Goal: Obtain resource: Obtain resource

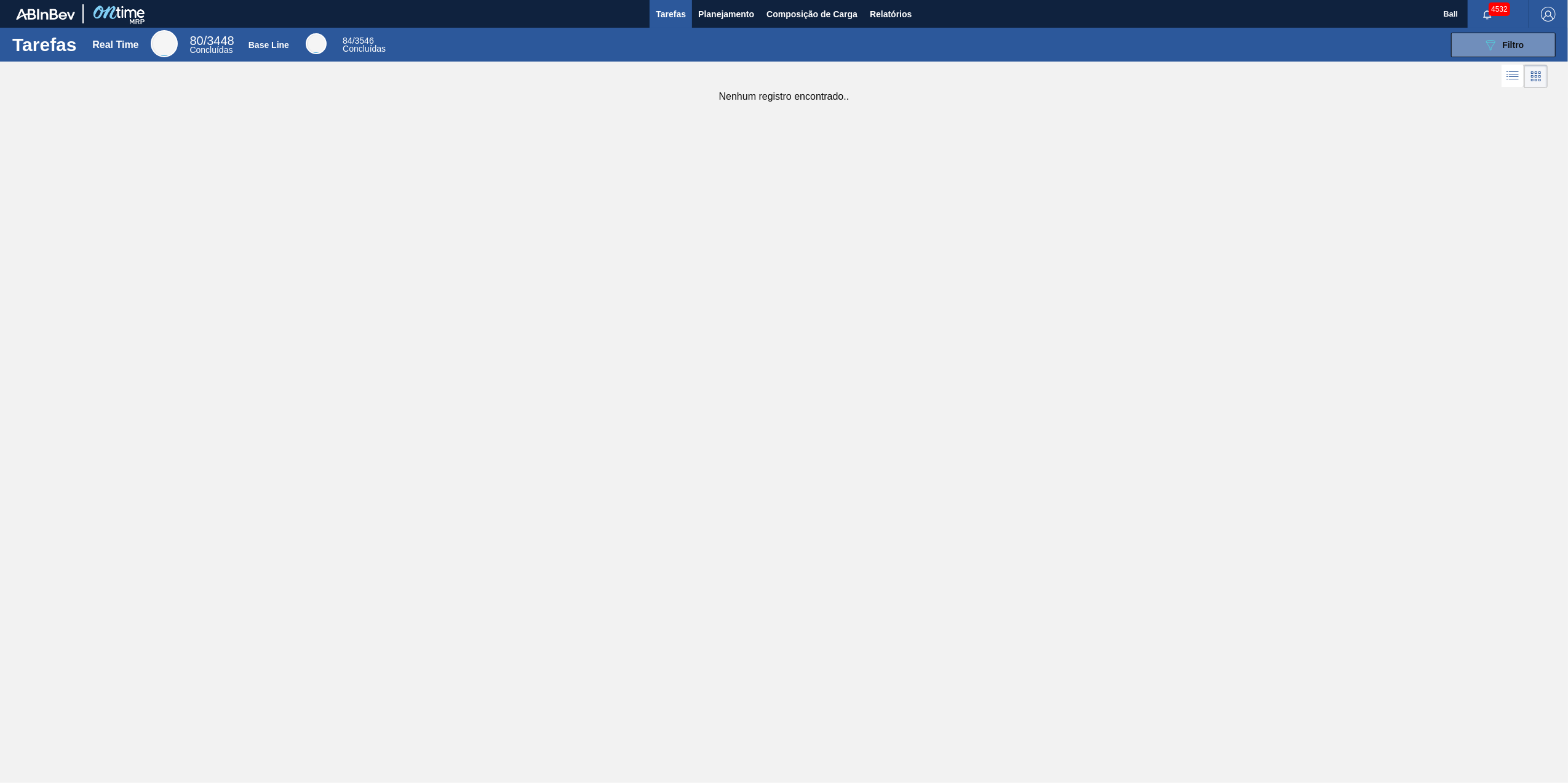
click at [343, 258] on div "Tarefas Real Time 80 / 3448 Concluídas Base Line 84 / 3546 Concluídas 089F7B8B-…" at bounding box center [784, 378] width 1568 height 700
click at [736, 25] on button "Planejamento" at bounding box center [727, 14] width 68 height 28
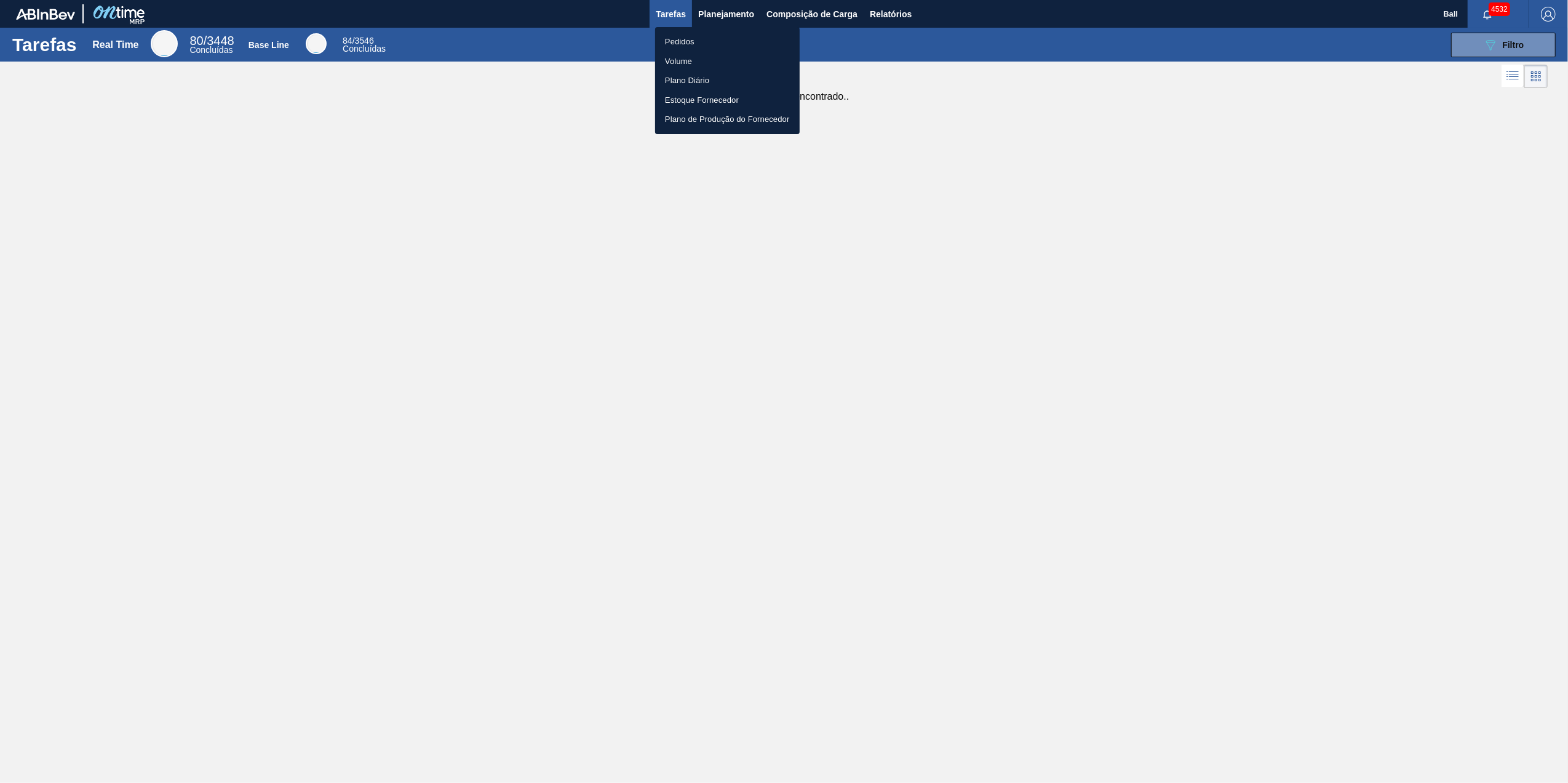
click at [682, 63] on li "Volume" at bounding box center [728, 61] width 145 height 19
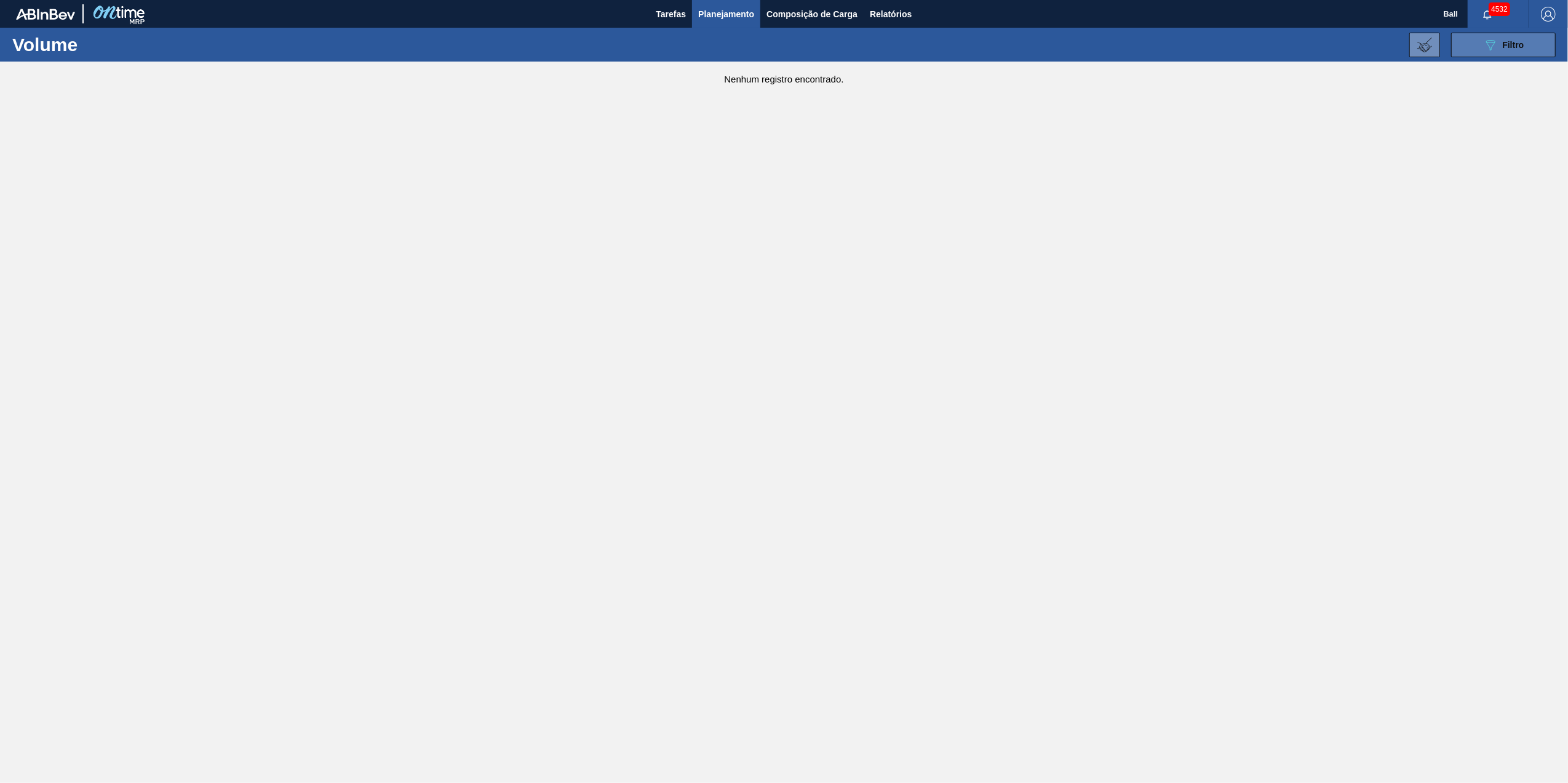
click at [1043, 35] on button "089F7B8B-B2A5-4AFE-B5C0-19BA573D28AC Filtro" at bounding box center [1503, 44] width 104 height 25
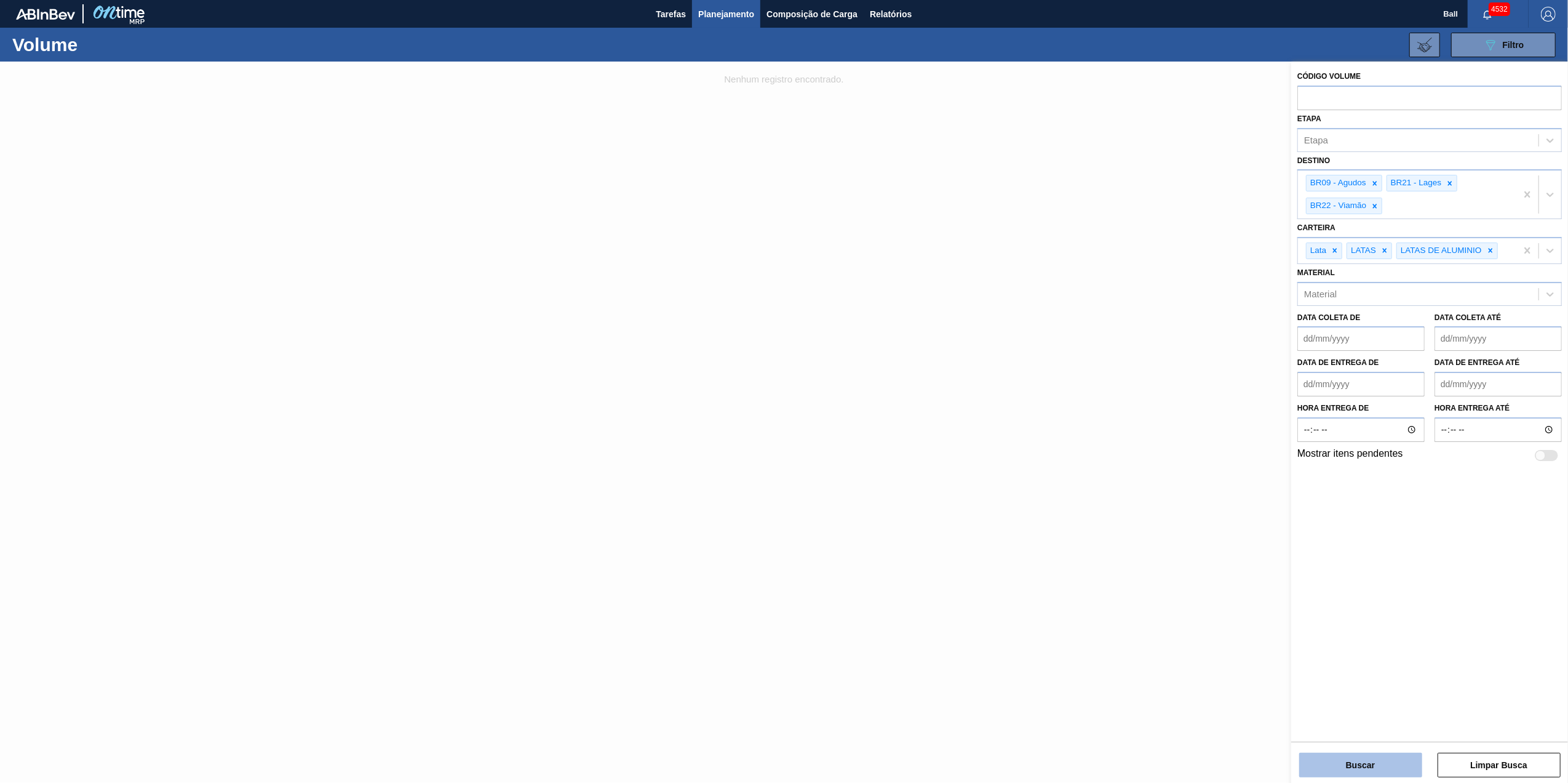
click at [1043, 487] on button "Buscar" at bounding box center [1360, 765] width 123 height 25
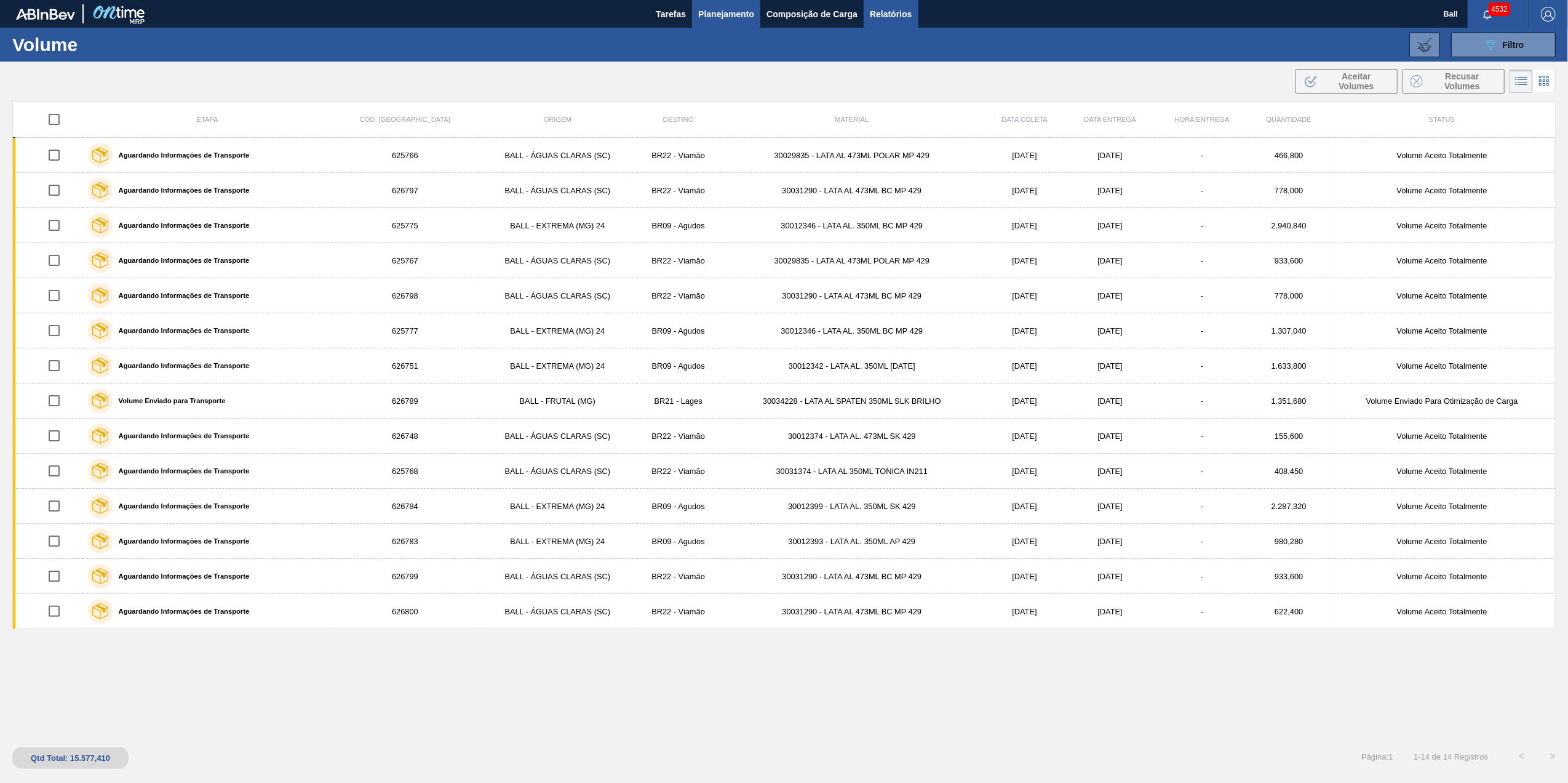
click at [887, 8] on span "Relatórios" at bounding box center [890, 14] width 42 height 15
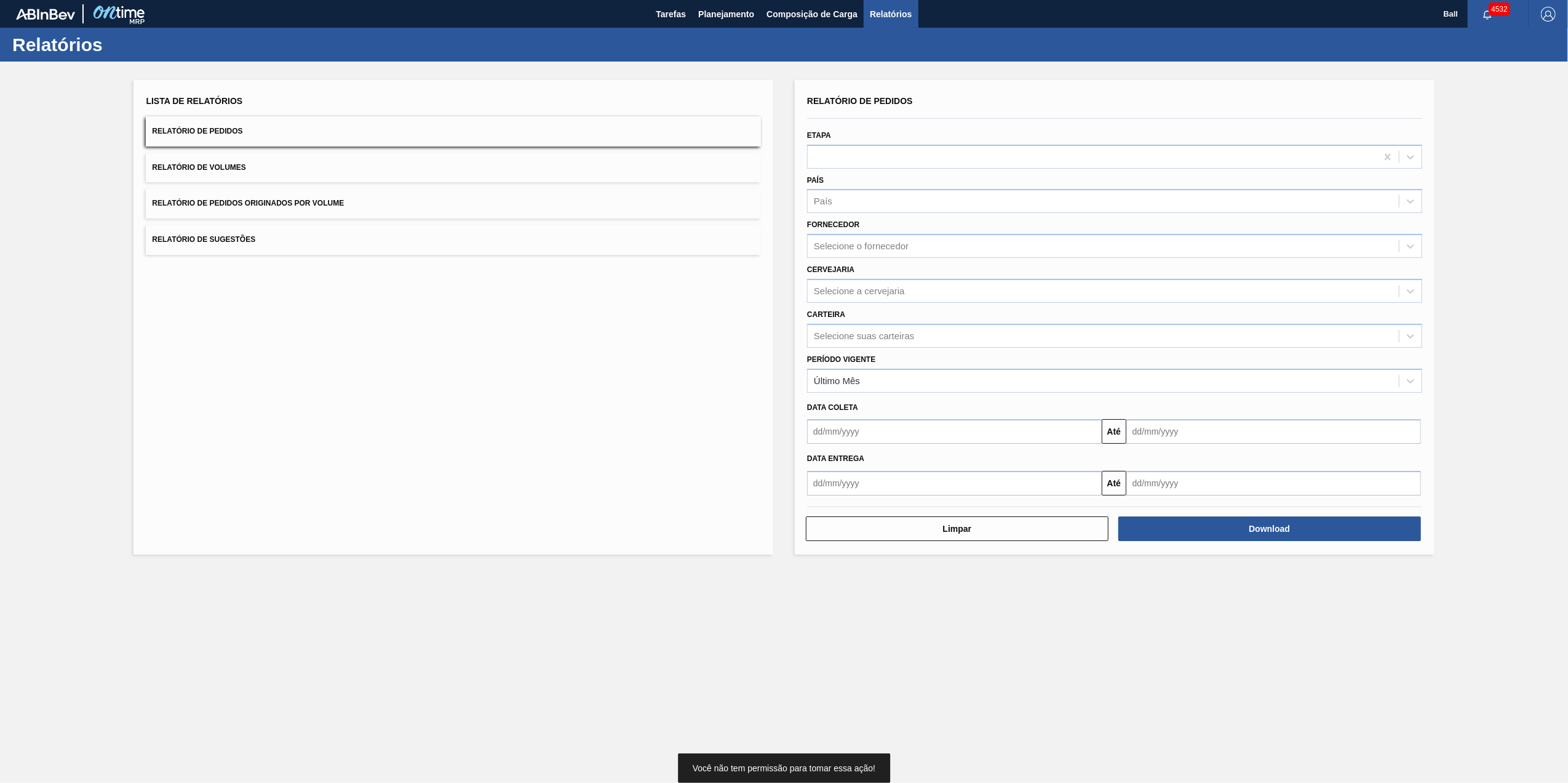
click at [273, 170] on button "Relatório de Volumes" at bounding box center [453, 167] width 615 height 30
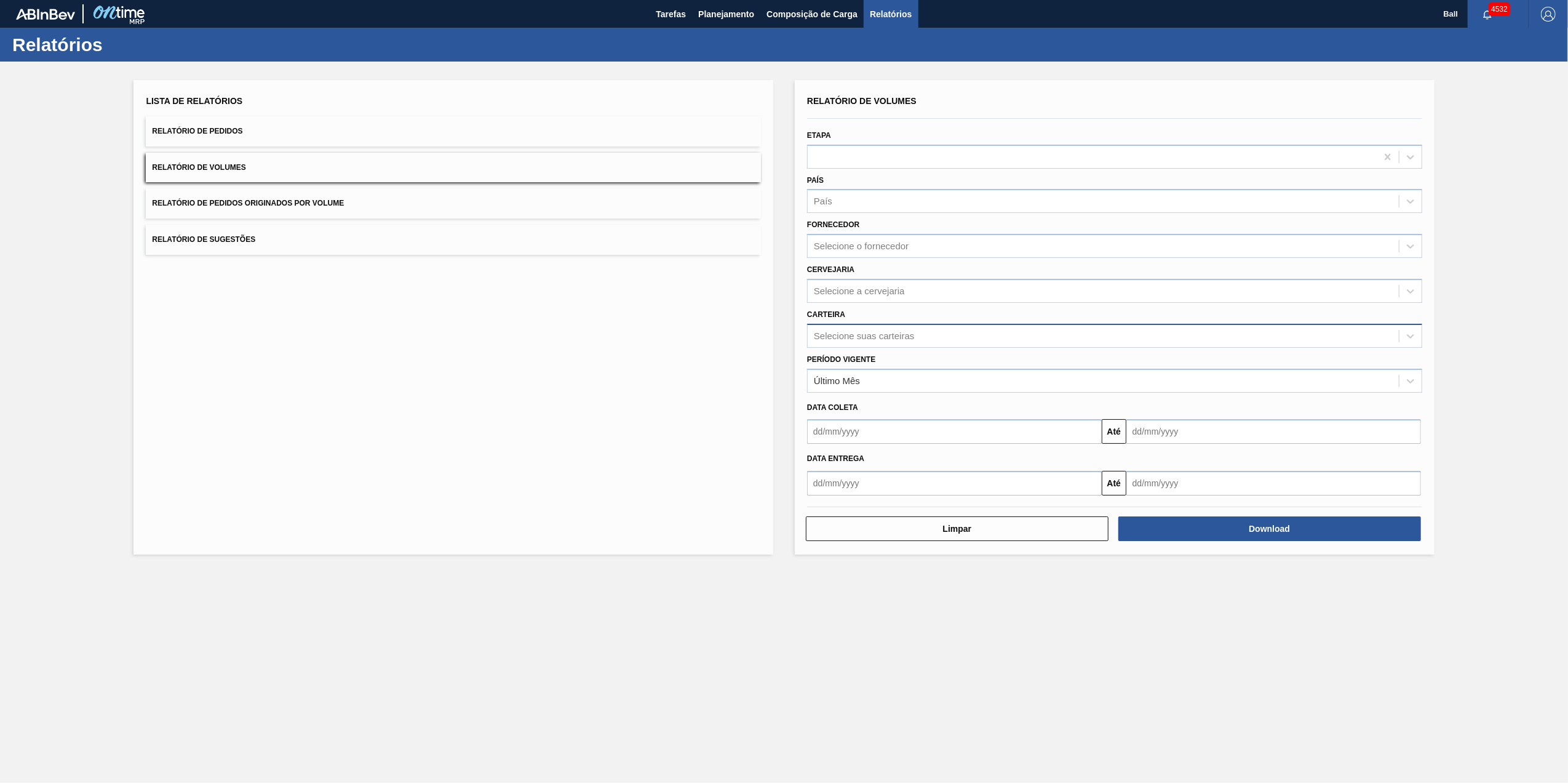
click at [890, 338] on div "Selecione suas carteiras" at bounding box center [864, 335] width 101 height 10
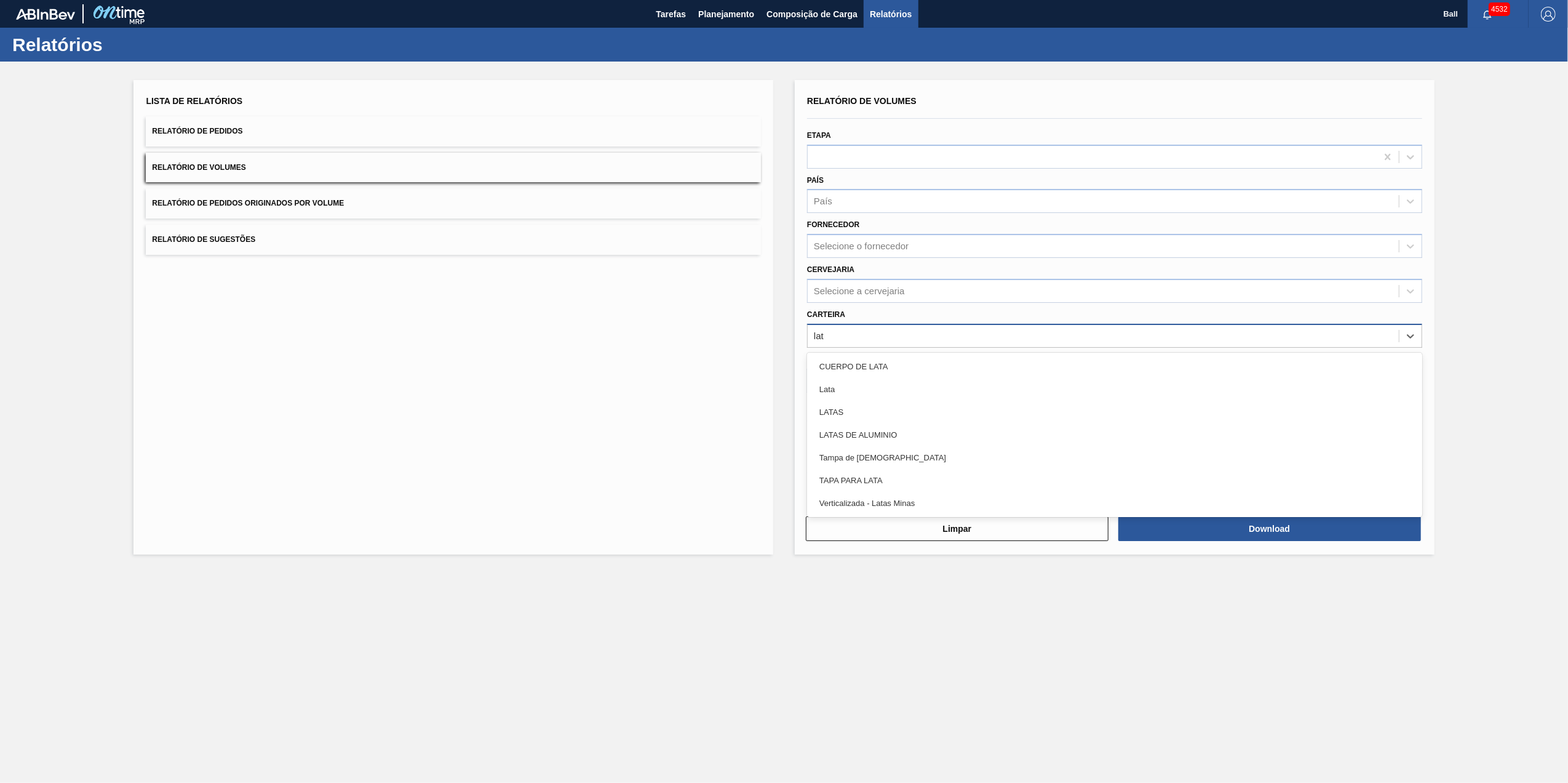
type input "lata"
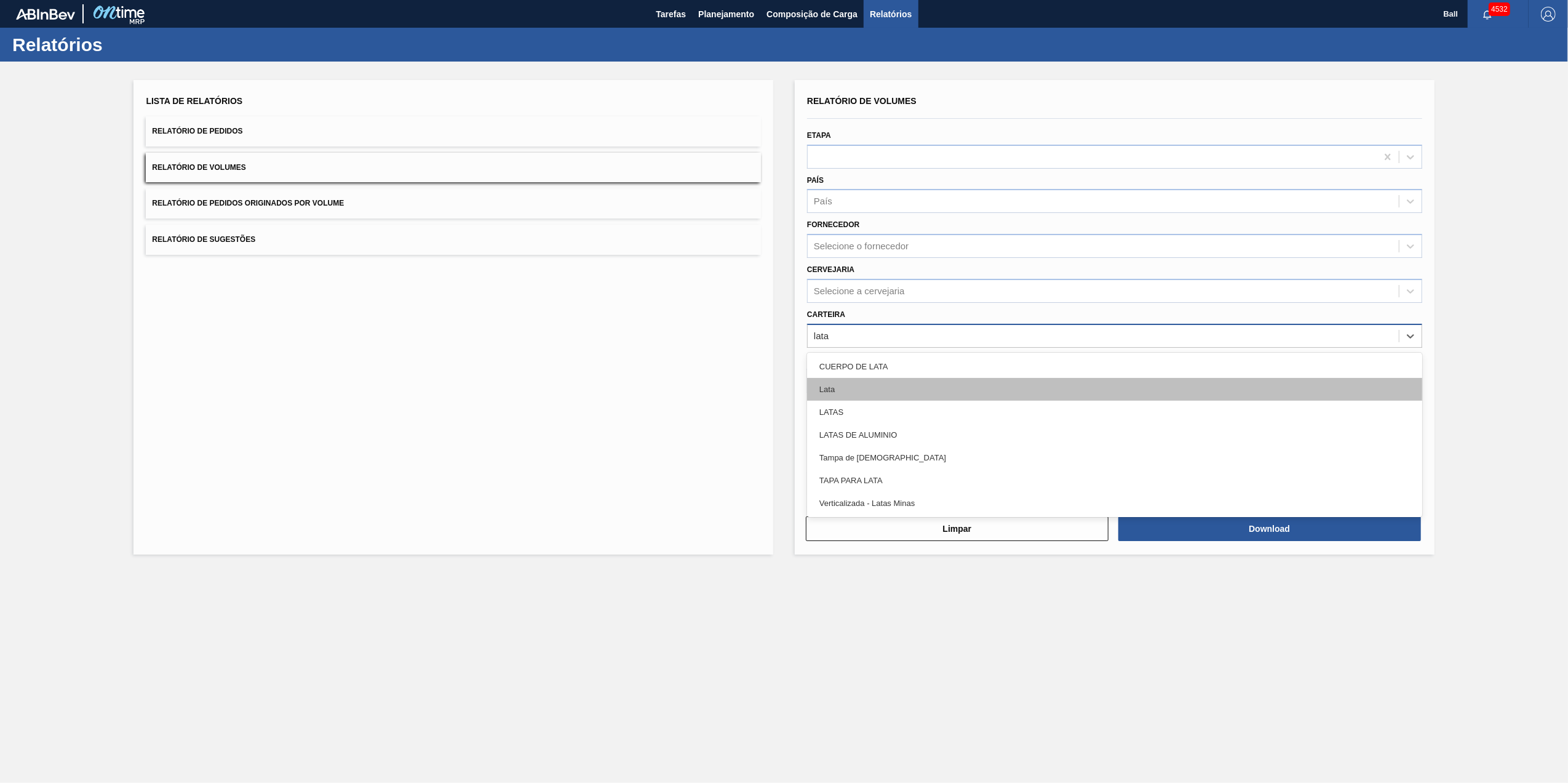
click at [869, 390] on div "Lata" at bounding box center [1115, 389] width 615 height 23
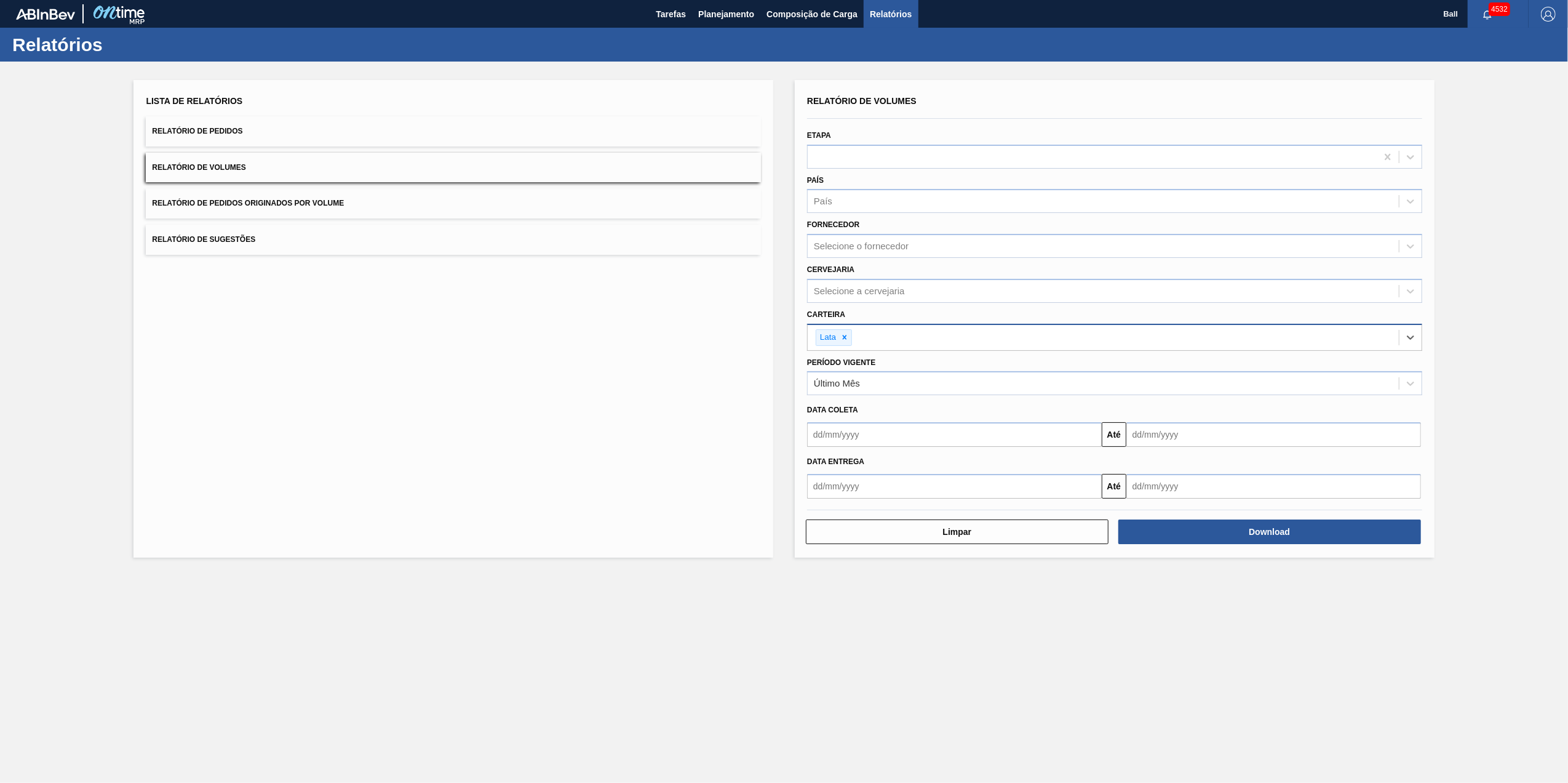
type input "a"
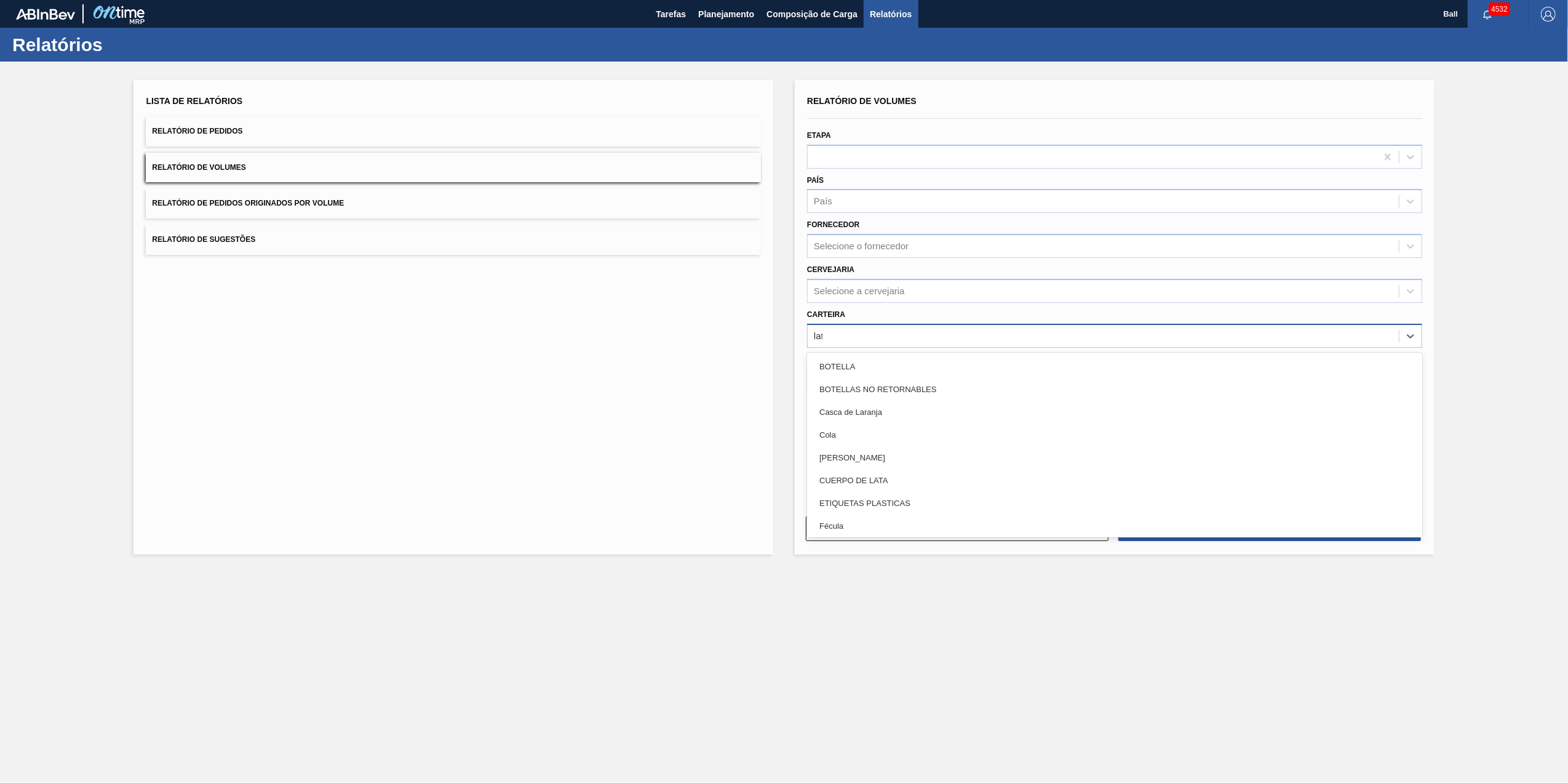
type input "lata"
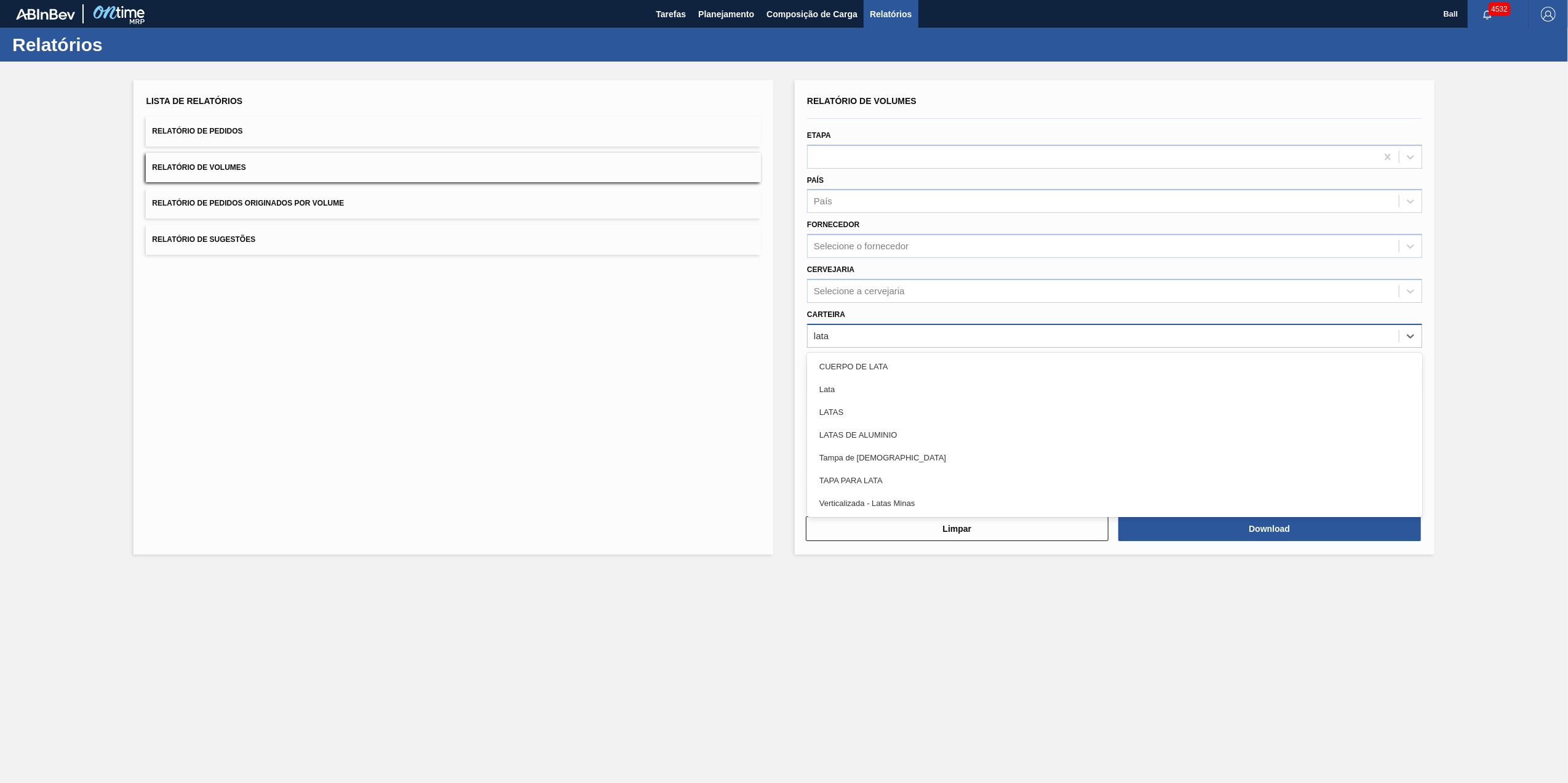
click at [869, 390] on div "Lata" at bounding box center [1115, 389] width 615 height 23
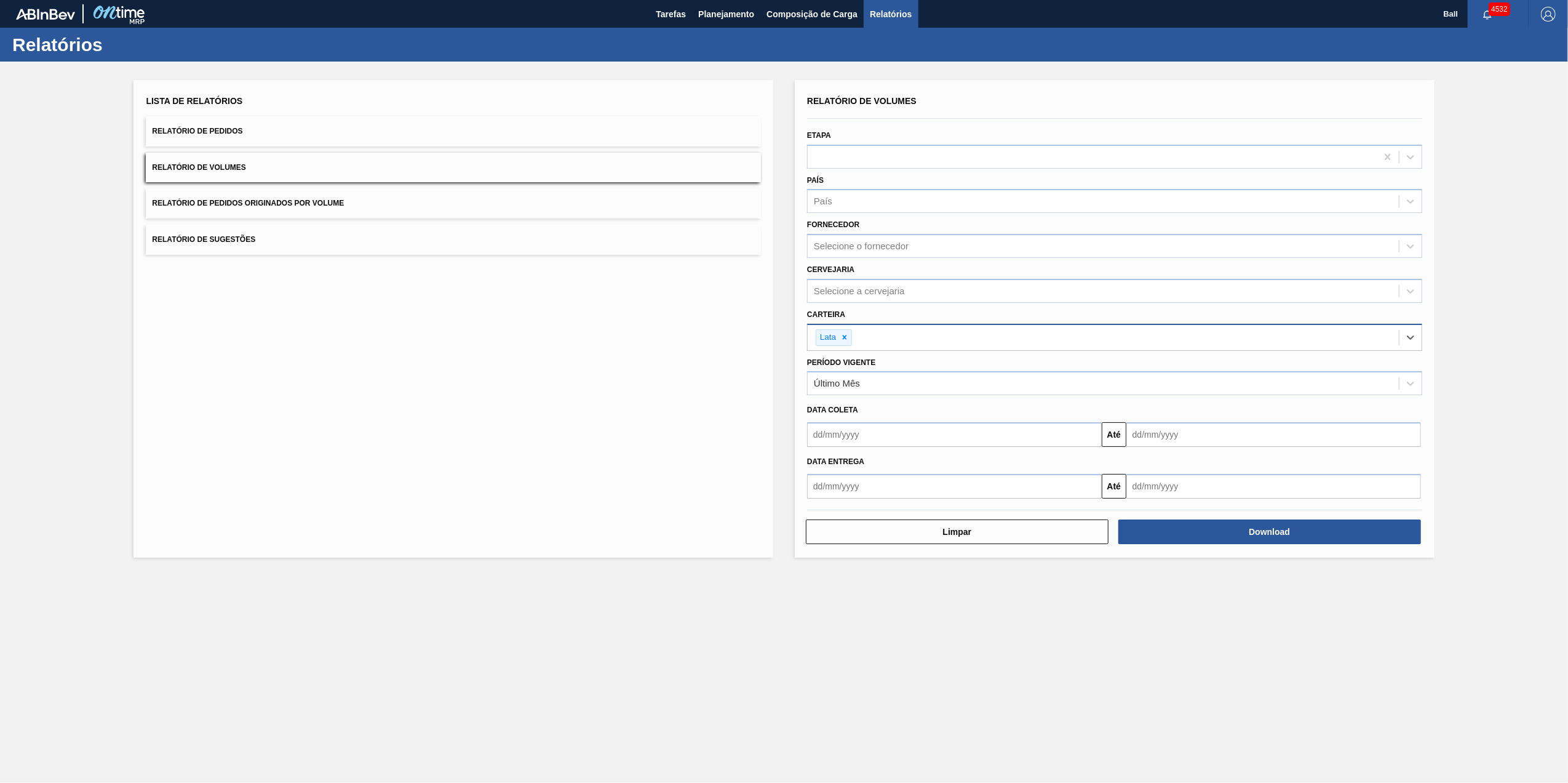
type input ","
type input "latas"
click at [869, 390] on div "LATAS DE ALUMINIO" at bounding box center [1115, 392] width 615 height 23
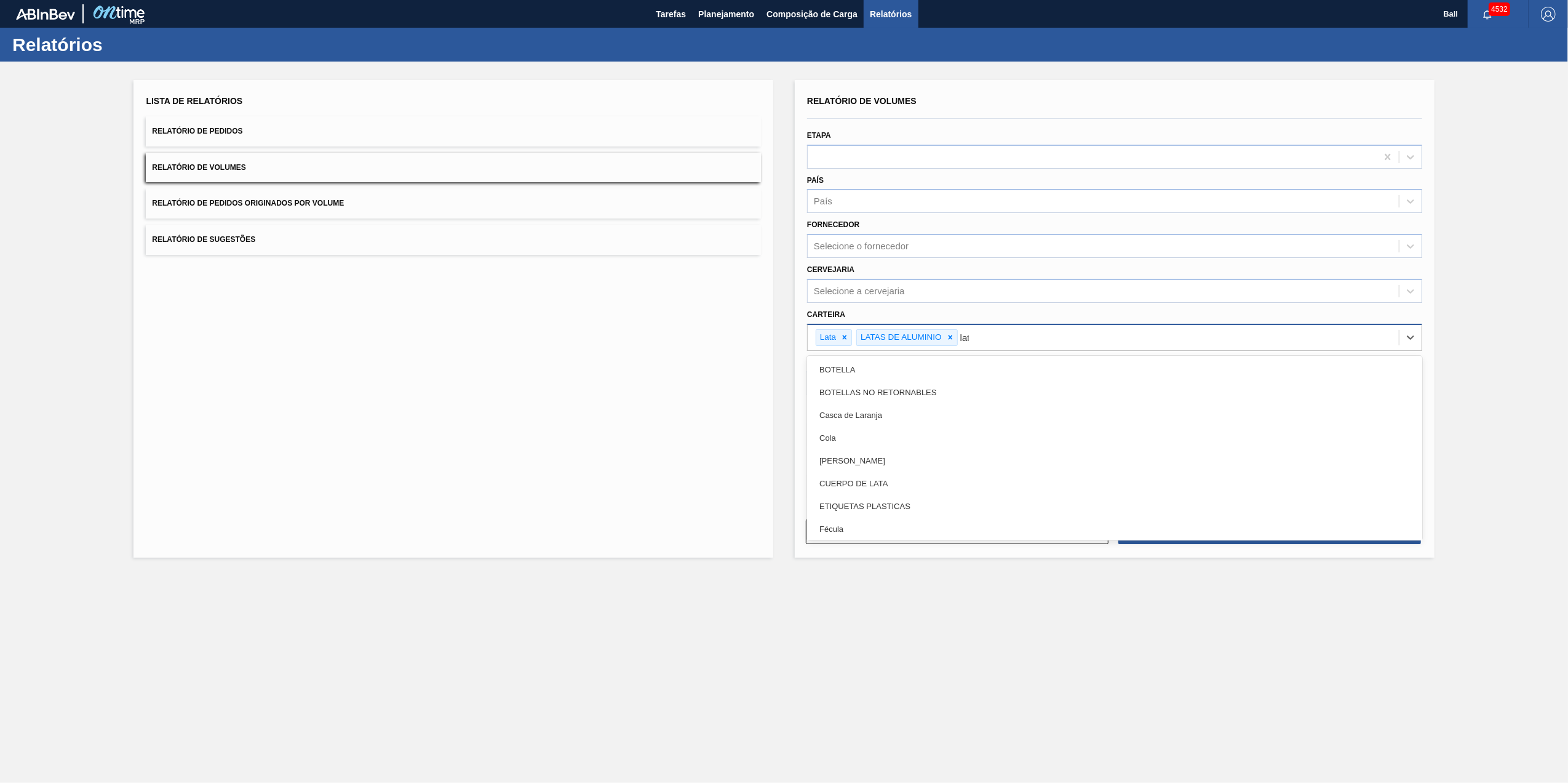
type input "lata"
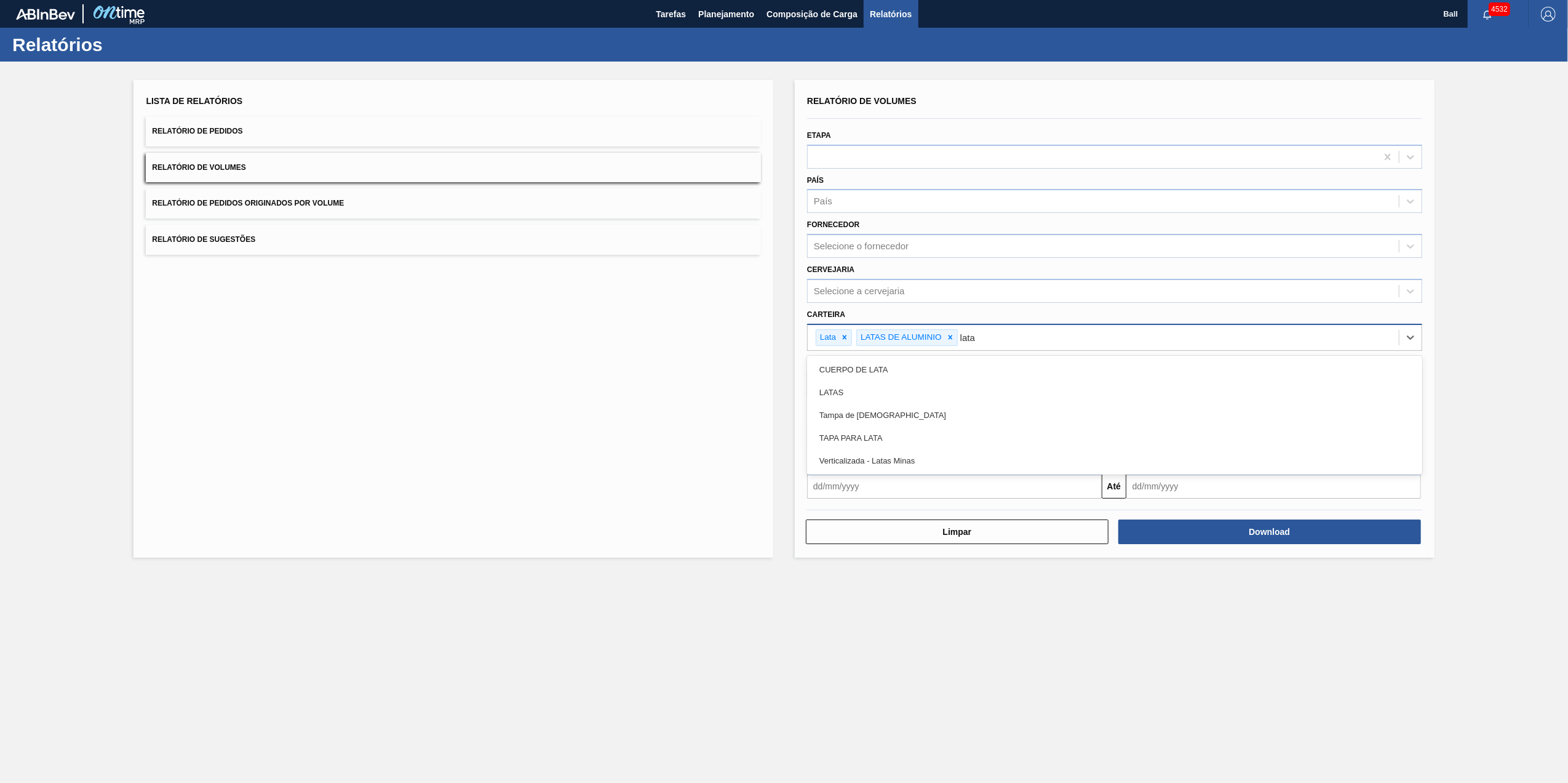
click at [869, 390] on div "LATAS" at bounding box center [1115, 392] width 615 height 23
click at [874, 289] on div "Selecione a cervejaria" at bounding box center [860, 290] width 91 height 10
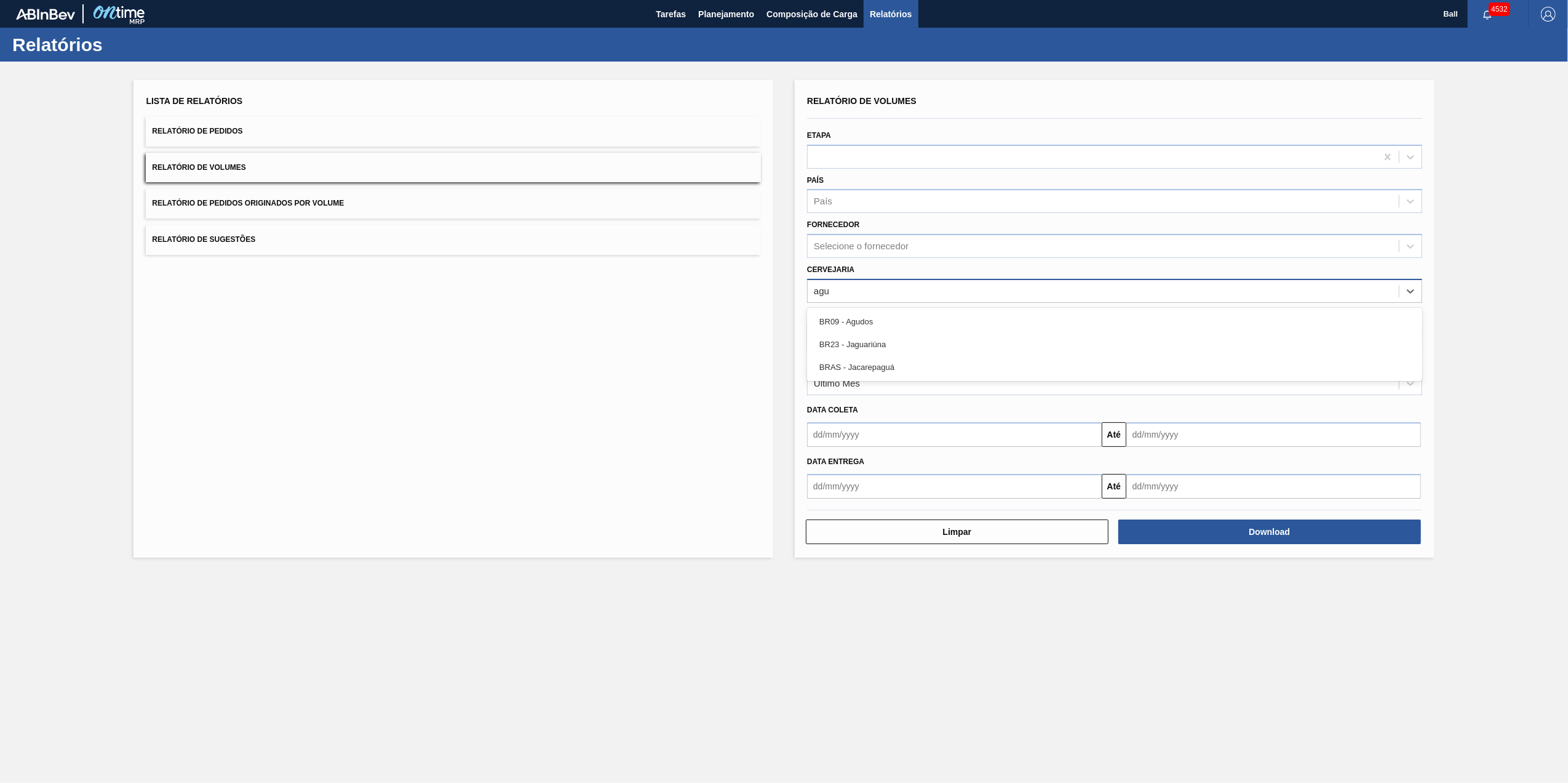
type input "agud"
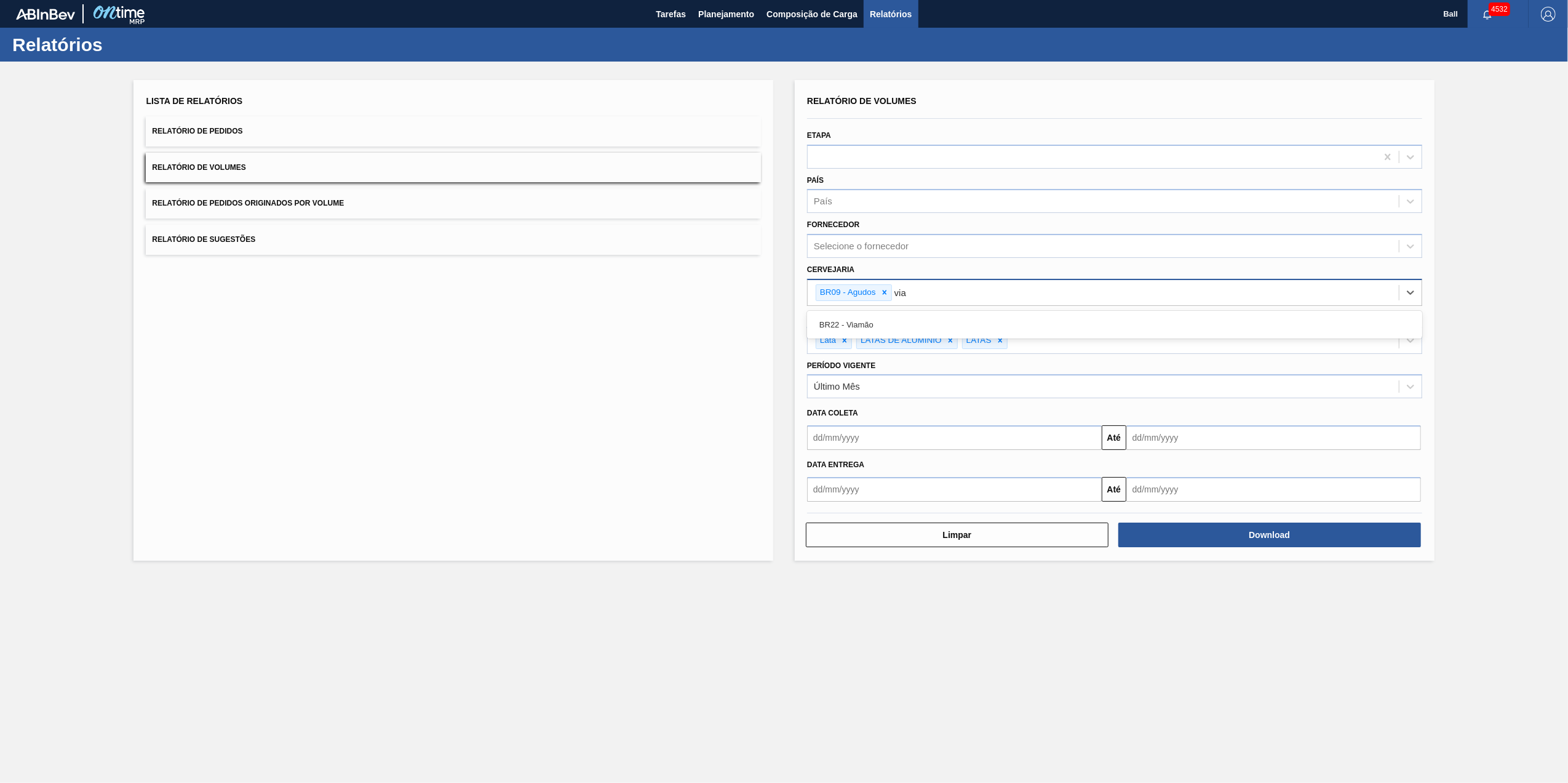
type input "viam"
type input "lages"
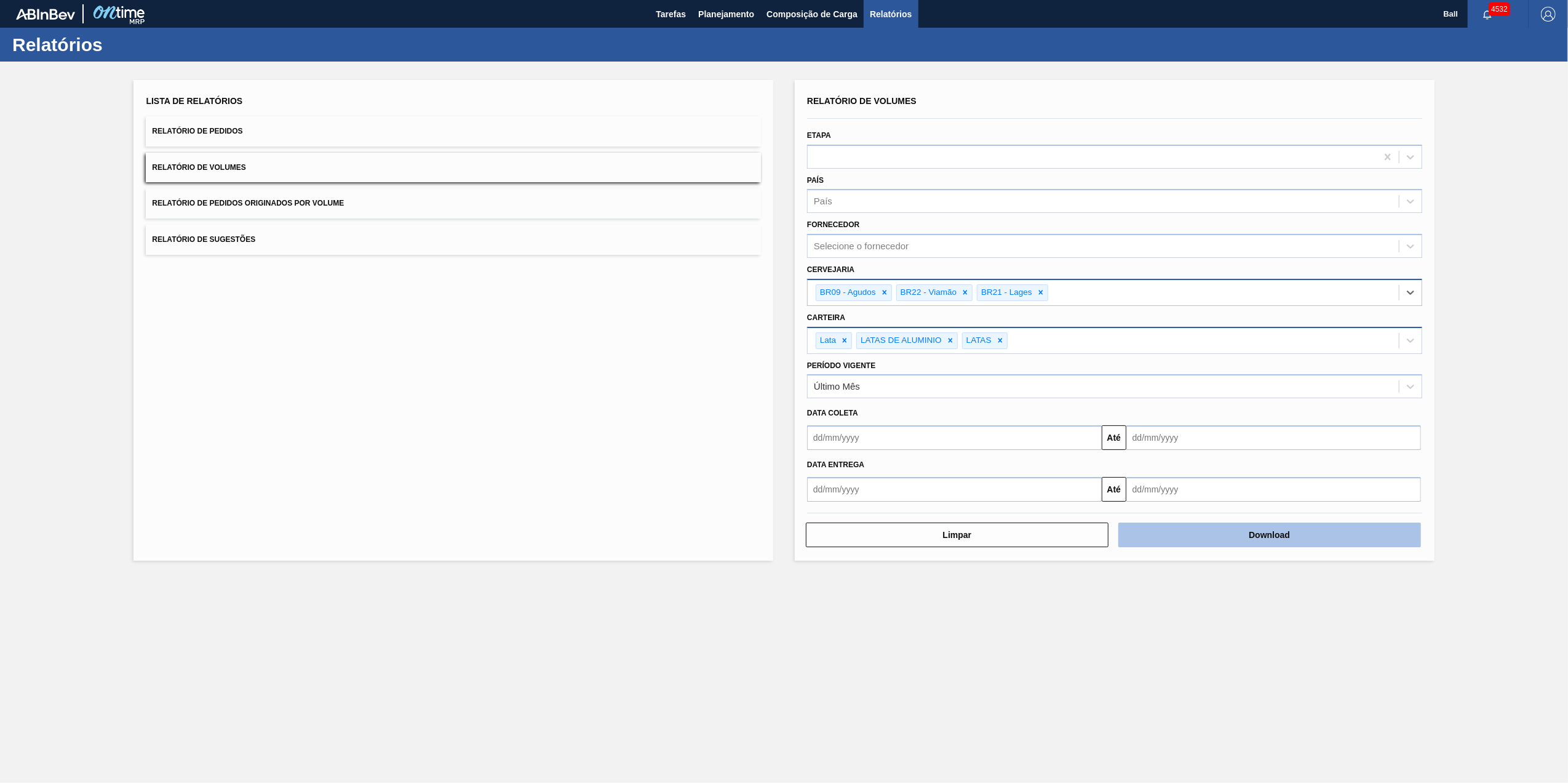
click at [1043, 487] on button "Download" at bounding box center [1270, 535] width 303 height 25
click at [744, 12] on span "Planejamento" at bounding box center [726, 14] width 56 height 15
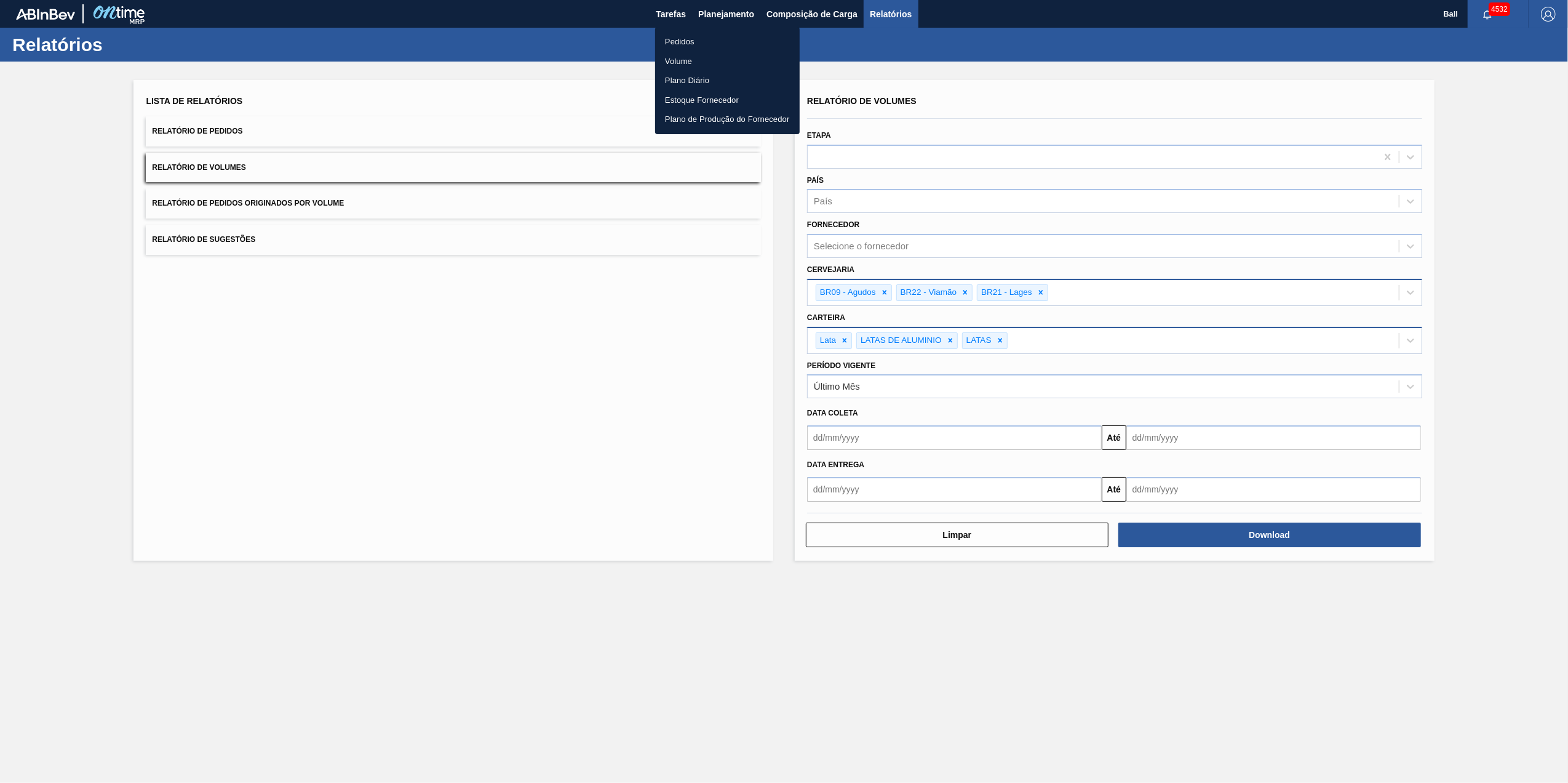
click at [687, 40] on li "Pedidos" at bounding box center [728, 42] width 145 height 19
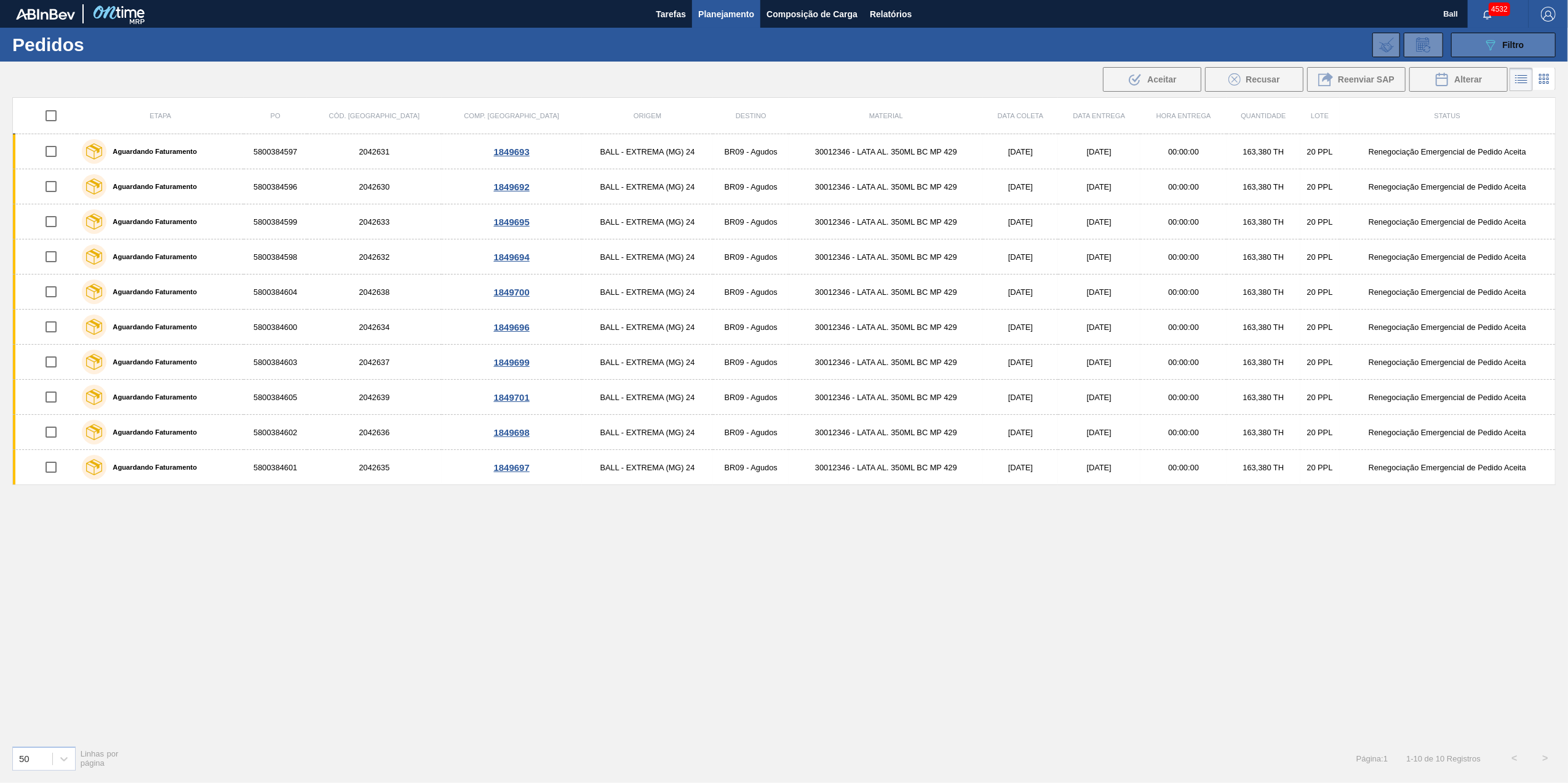
click at [1043, 43] on span "Filtro" at bounding box center [1514, 44] width 21 height 10
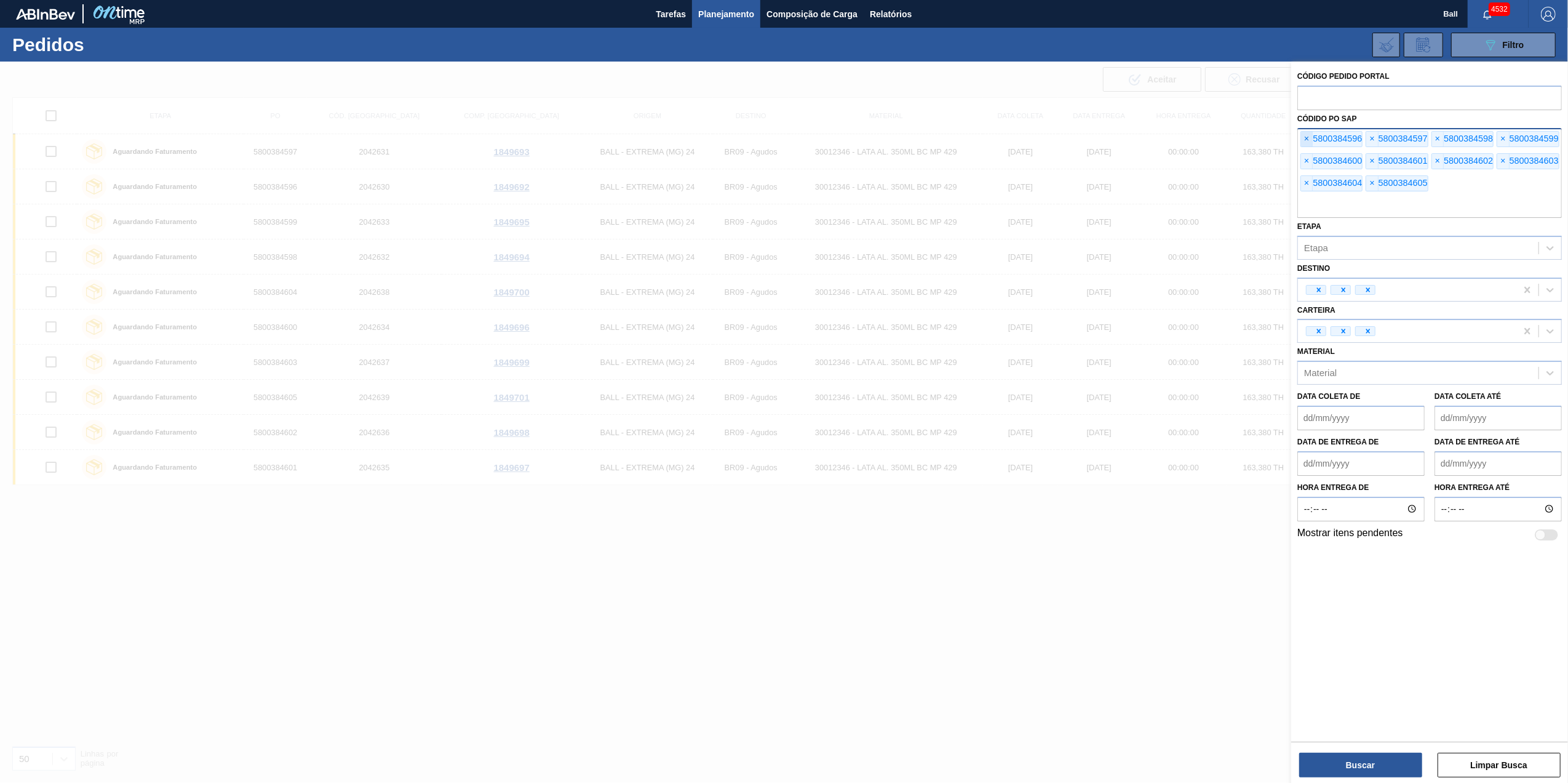
click at [1043, 134] on span "×" at bounding box center [1307, 139] width 12 height 15
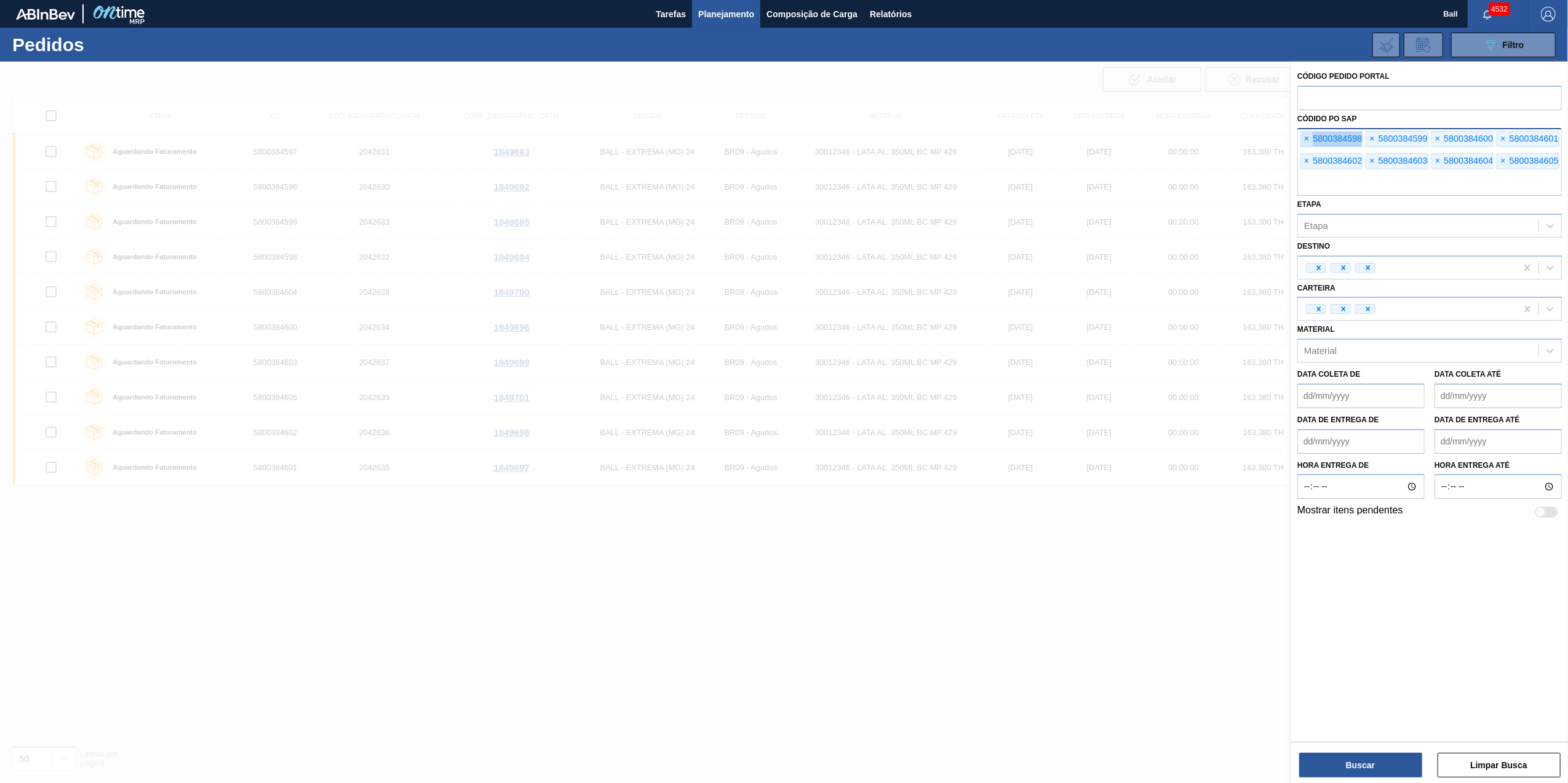
click at [1043, 134] on span "×" at bounding box center [1307, 139] width 12 height 15
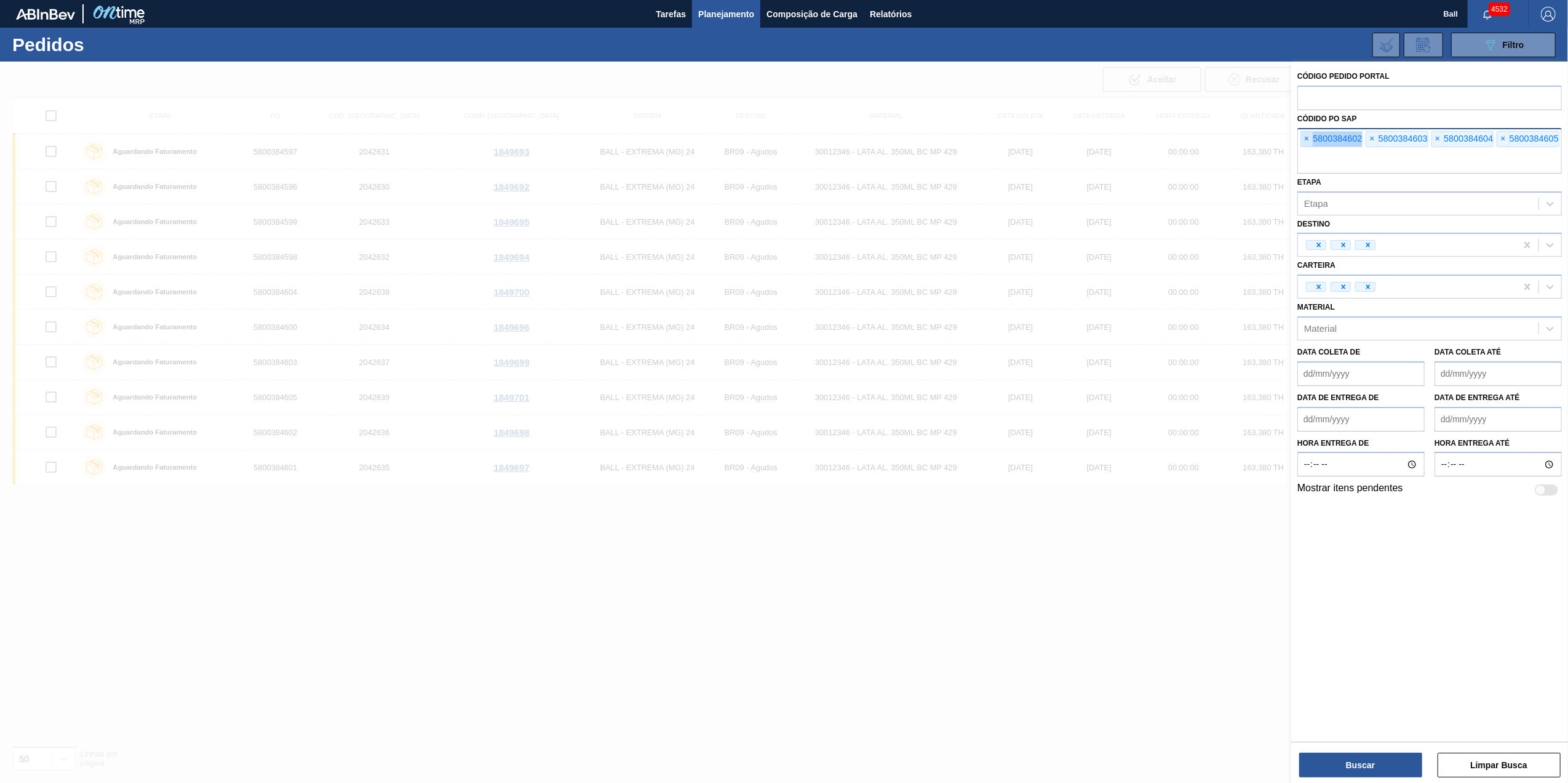
click at [1043, 134] on span "×" at bounding box center [1307, 139] width 12 height 15
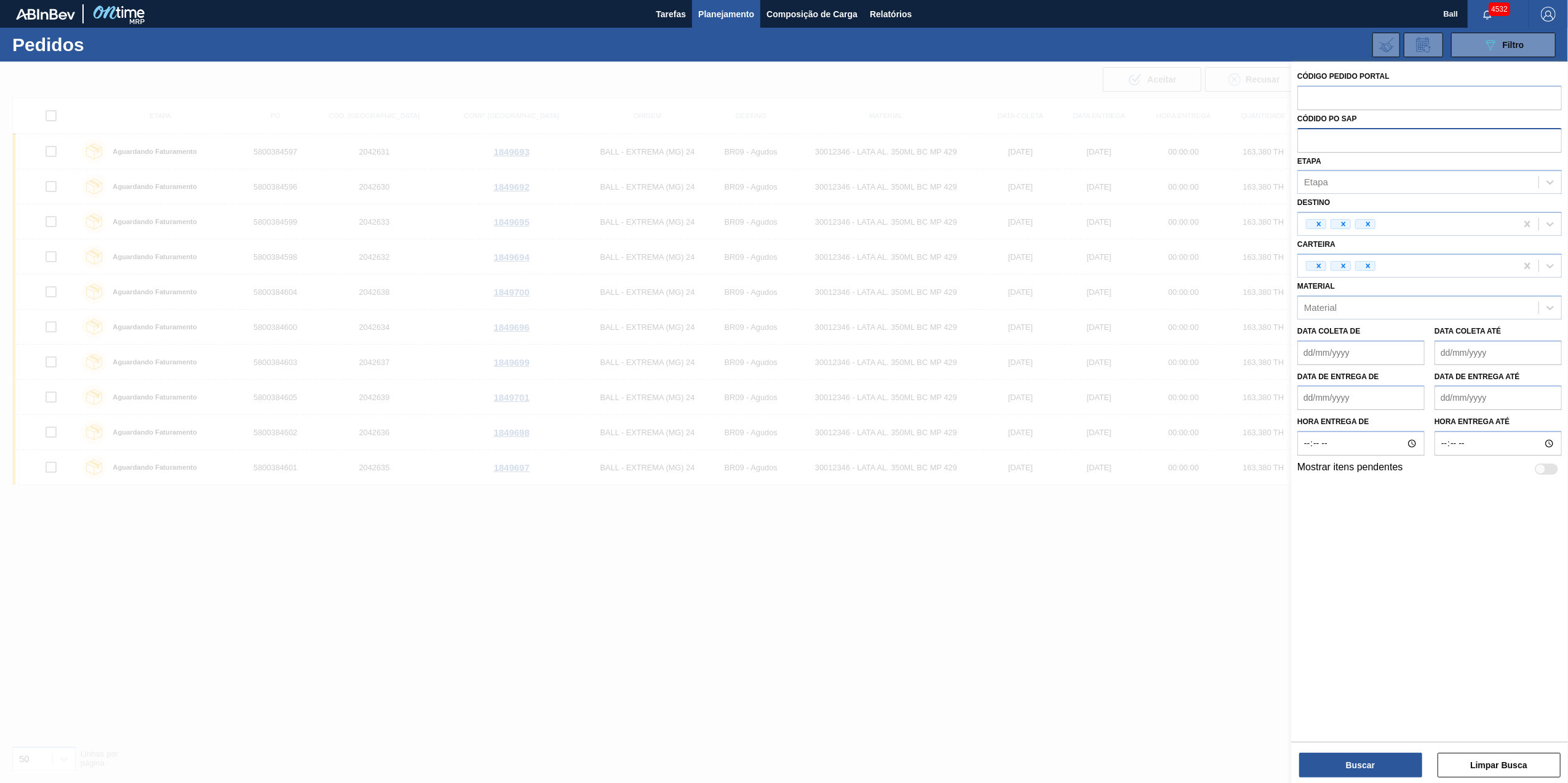
click at [1043, 134] on input "text" at bounding box center [1429, 139] width 265 height 23
click at [1043, 223] on icon at bounding box center [1320, 224] width 5 height 5
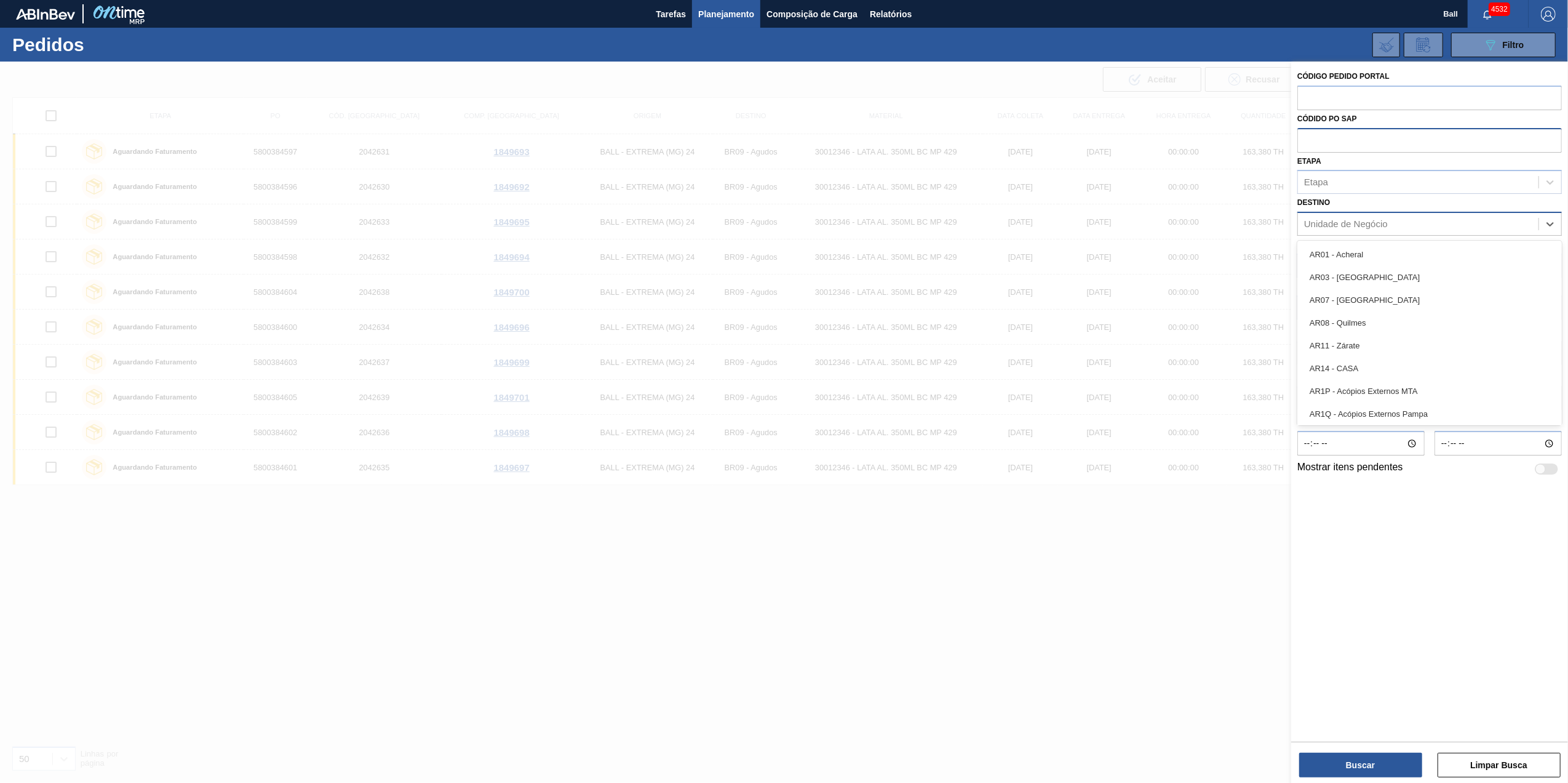
click at [1043, 222] on div "Unidade de Negócio" at bounding box center [1346, 223] width 84 height 10
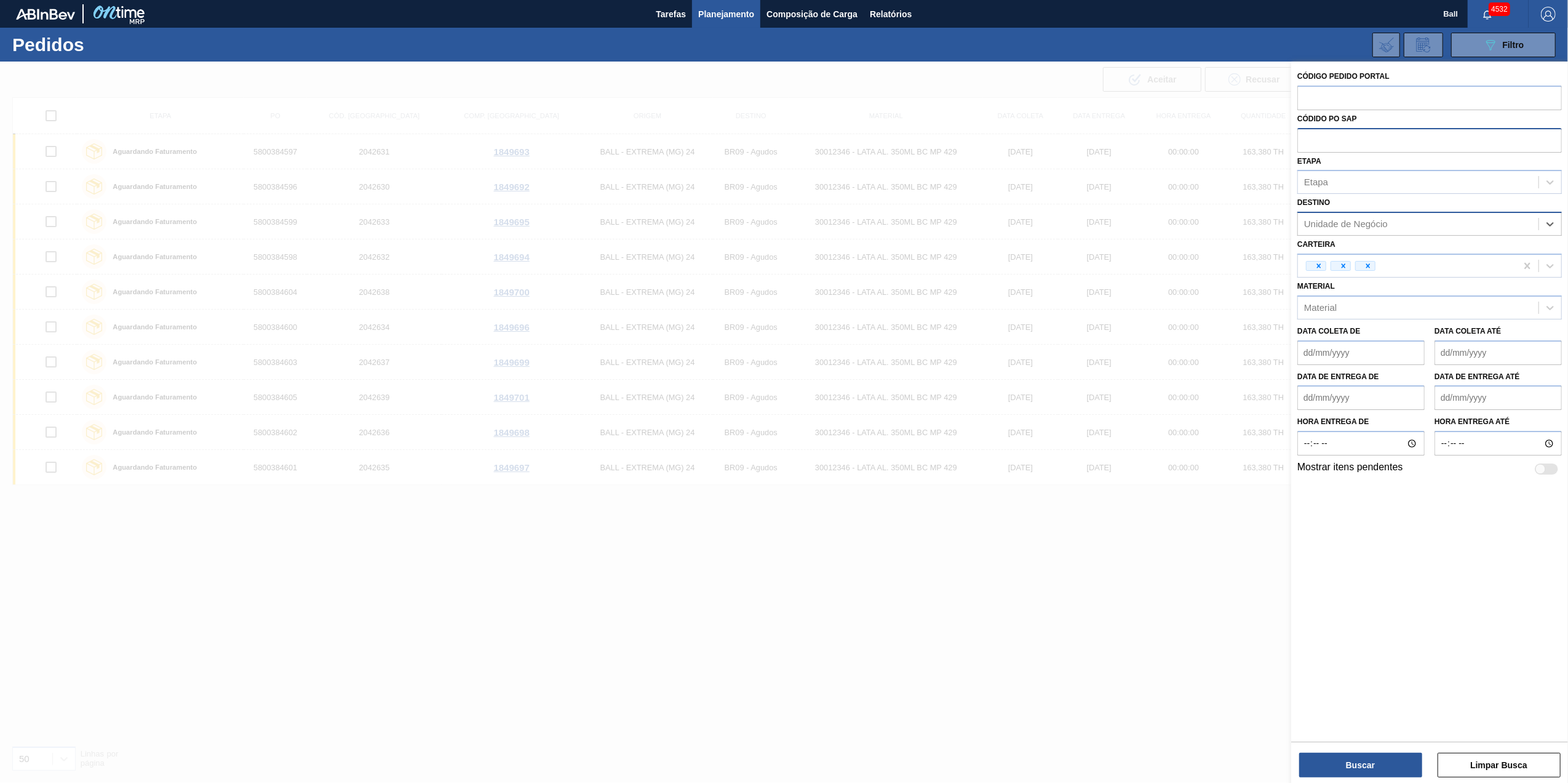
click at [1043, 222] on div "Unidade de Negócio" at bounding box center [1346, 223] width 84 height 10
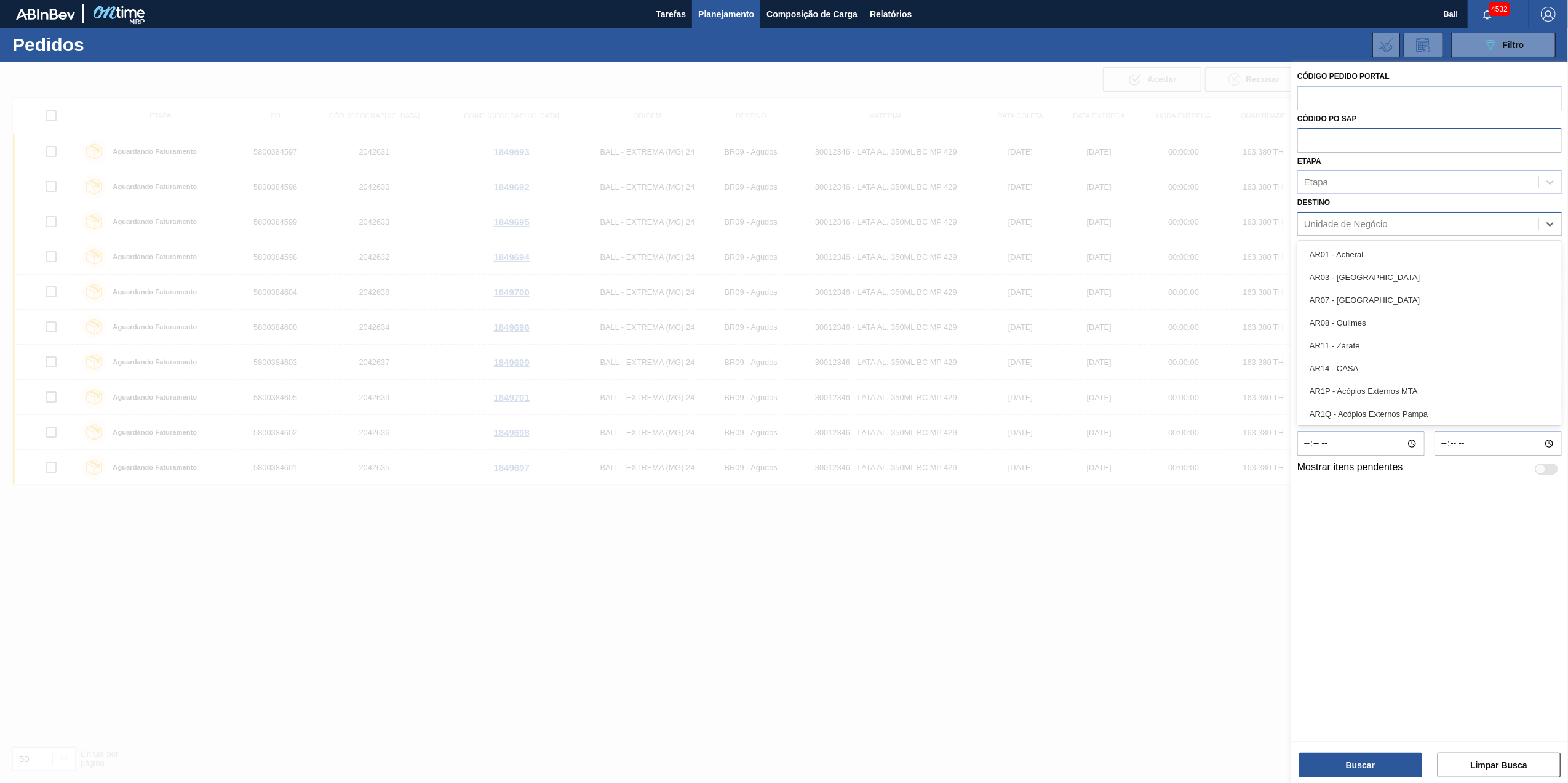
click at [1043, 215] on div "Unidade de Negócio" at bounding box center [1418, 223] width 241 height 18
type input "agud"
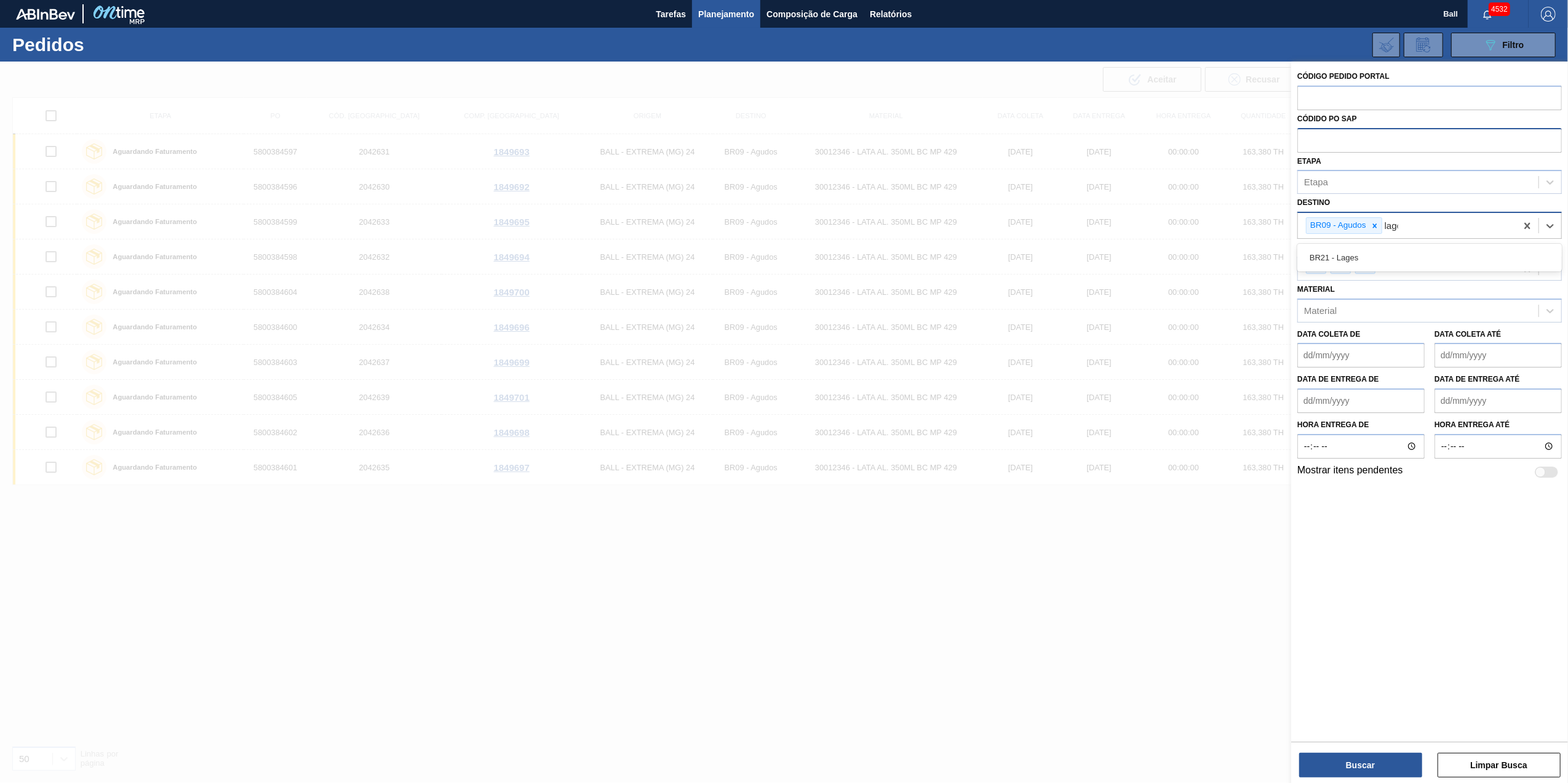
type input "lages"
type input "viam"
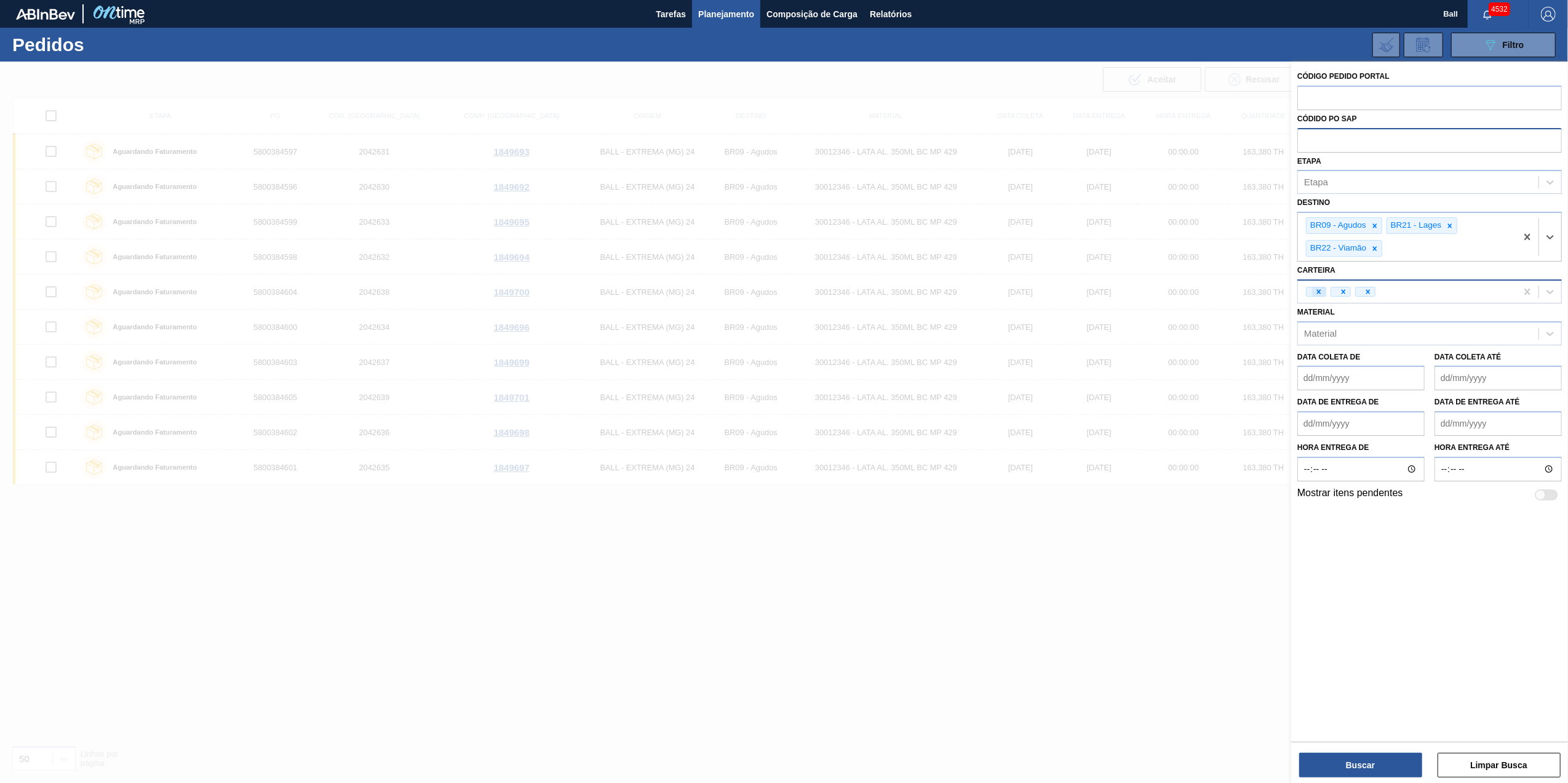
click at [1043, 292] on div at bounding box center [1317, 292] width 20 height 10
click at [1043, 292] on icon at bounding box center [1319, 291] width 8 height 8
click at [1043, 292] on div "Carteira" at bounding box center [1321, 291] width 32 height 10
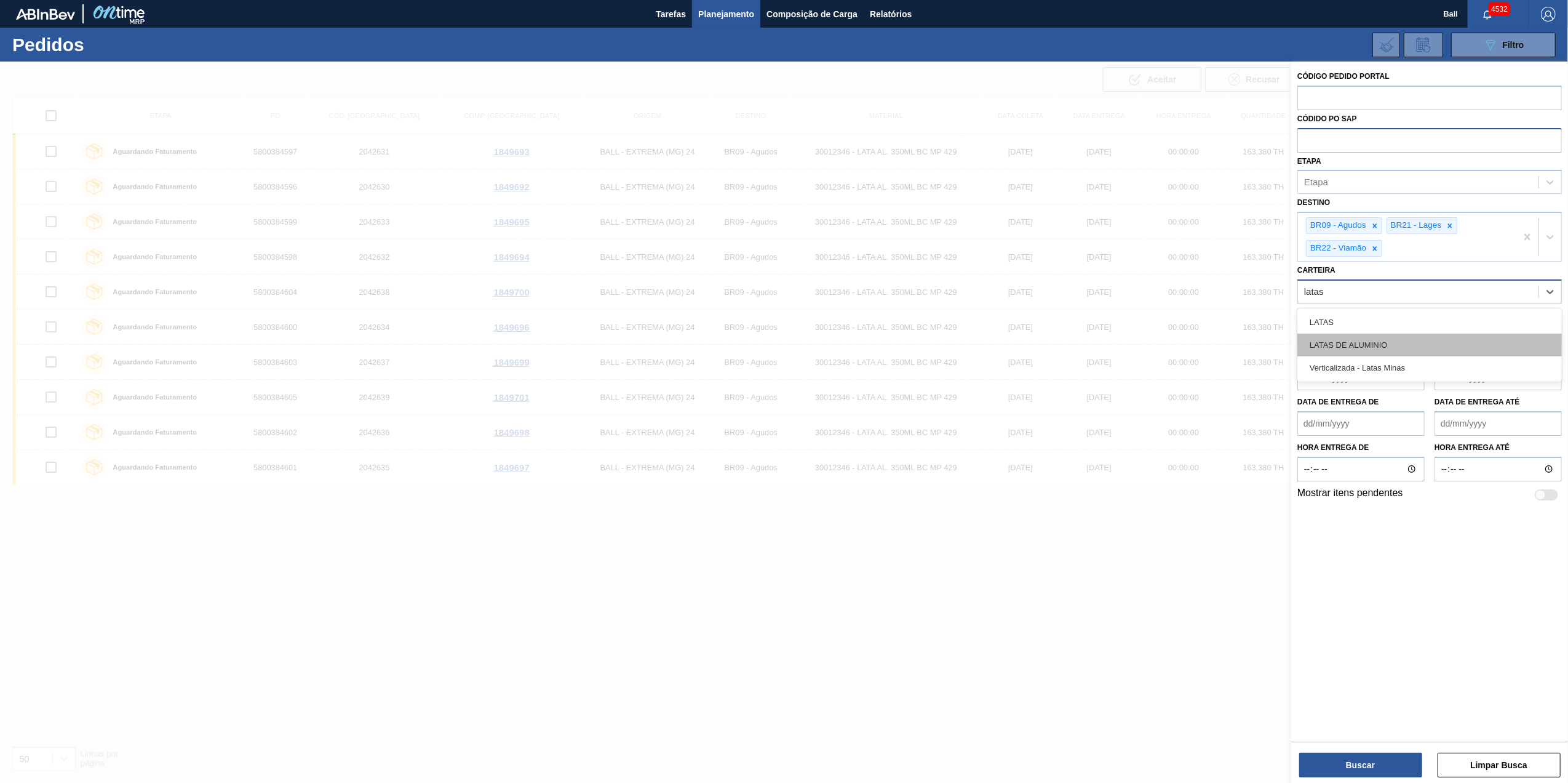
type input "lata"
click at [1043, 352] on div "Lata" at bounding box center [1429, 344] width 265 height 23
click at [1043, 487] on button "Buscar" at bounding box center [1360, 765] width 123 height 25
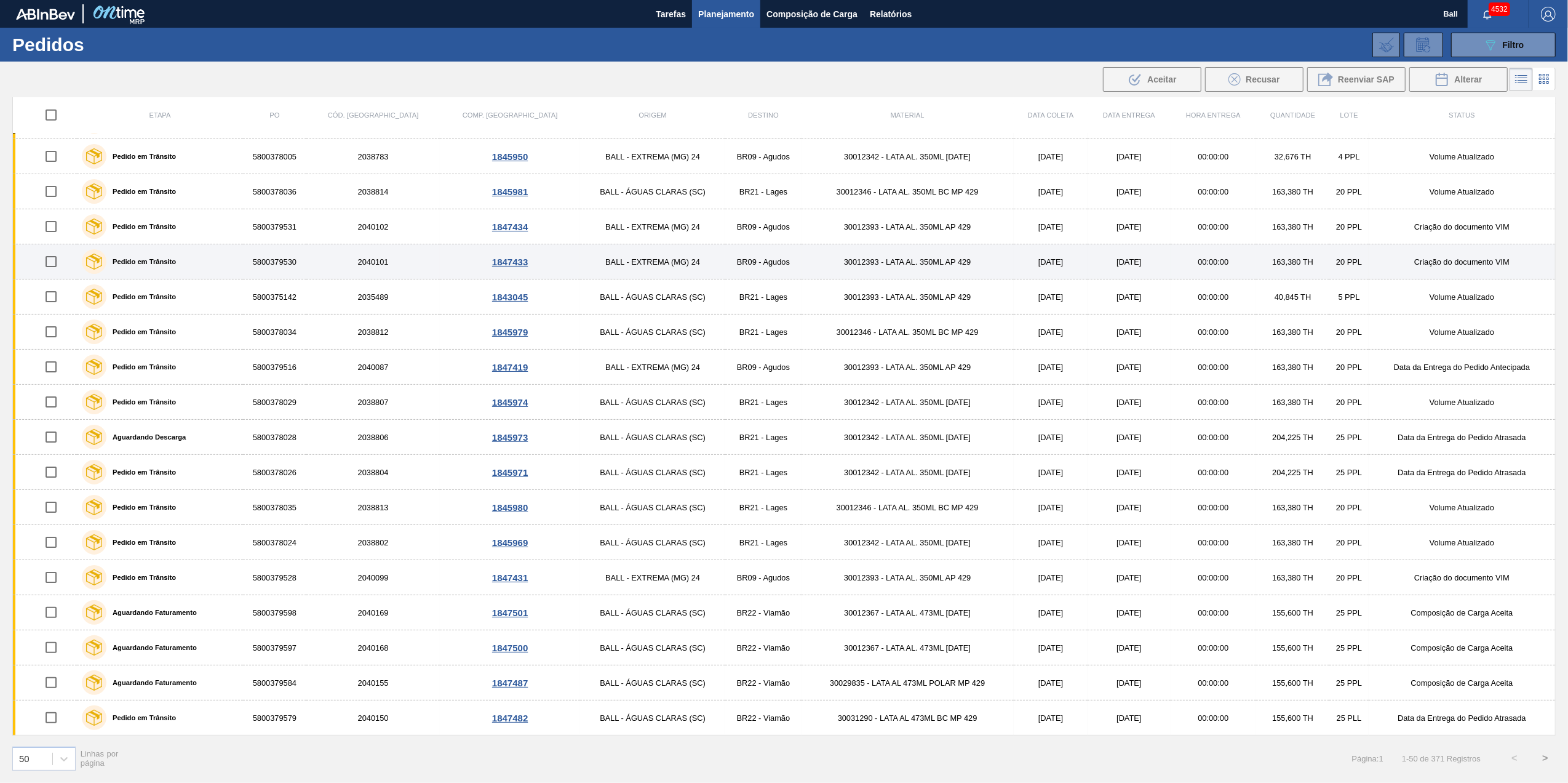
scroll to position [1162, 0]
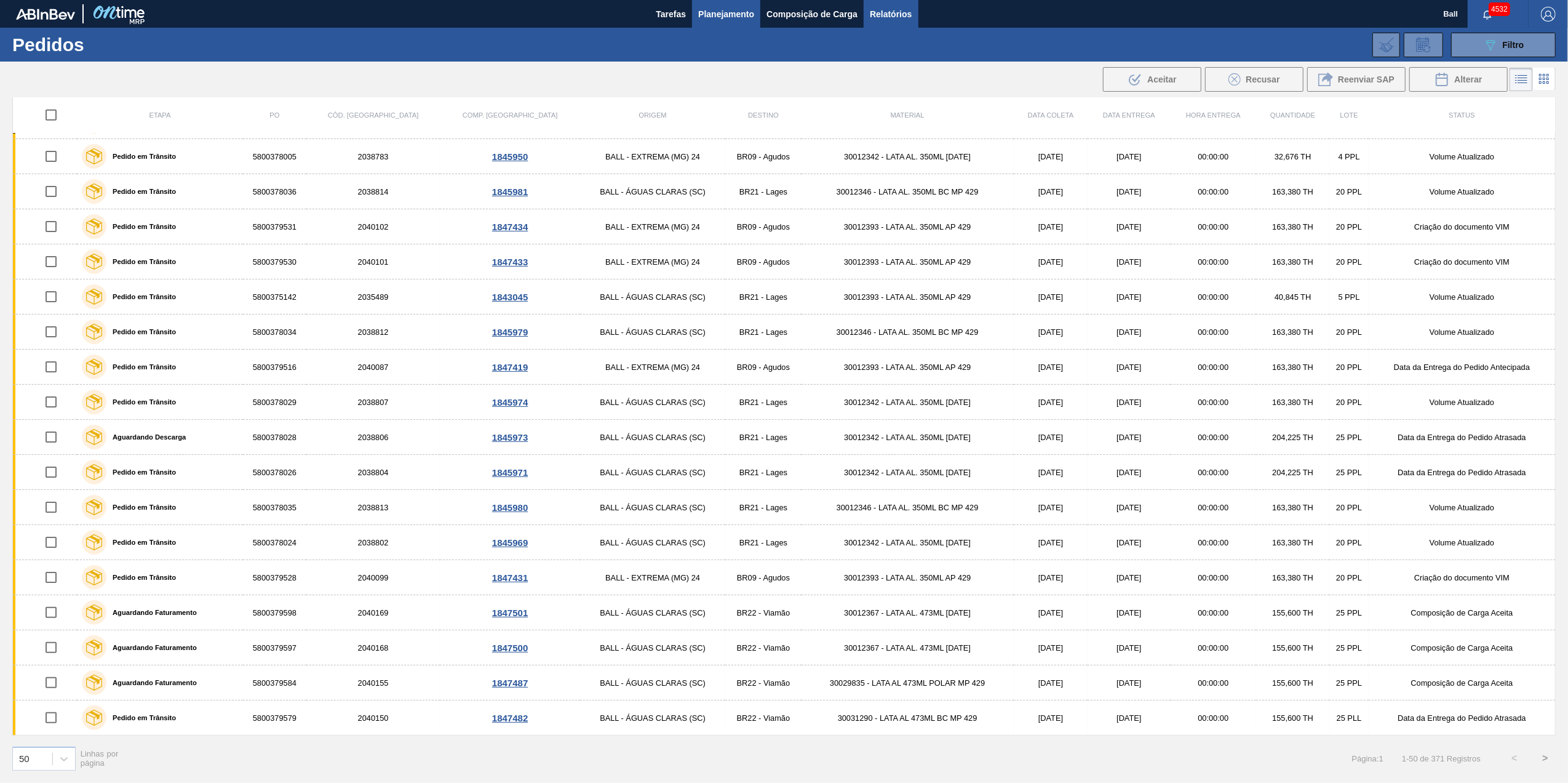
click at [888, 11] on span "Relatórios" at bounding box center [890, 14] width 42 height 15
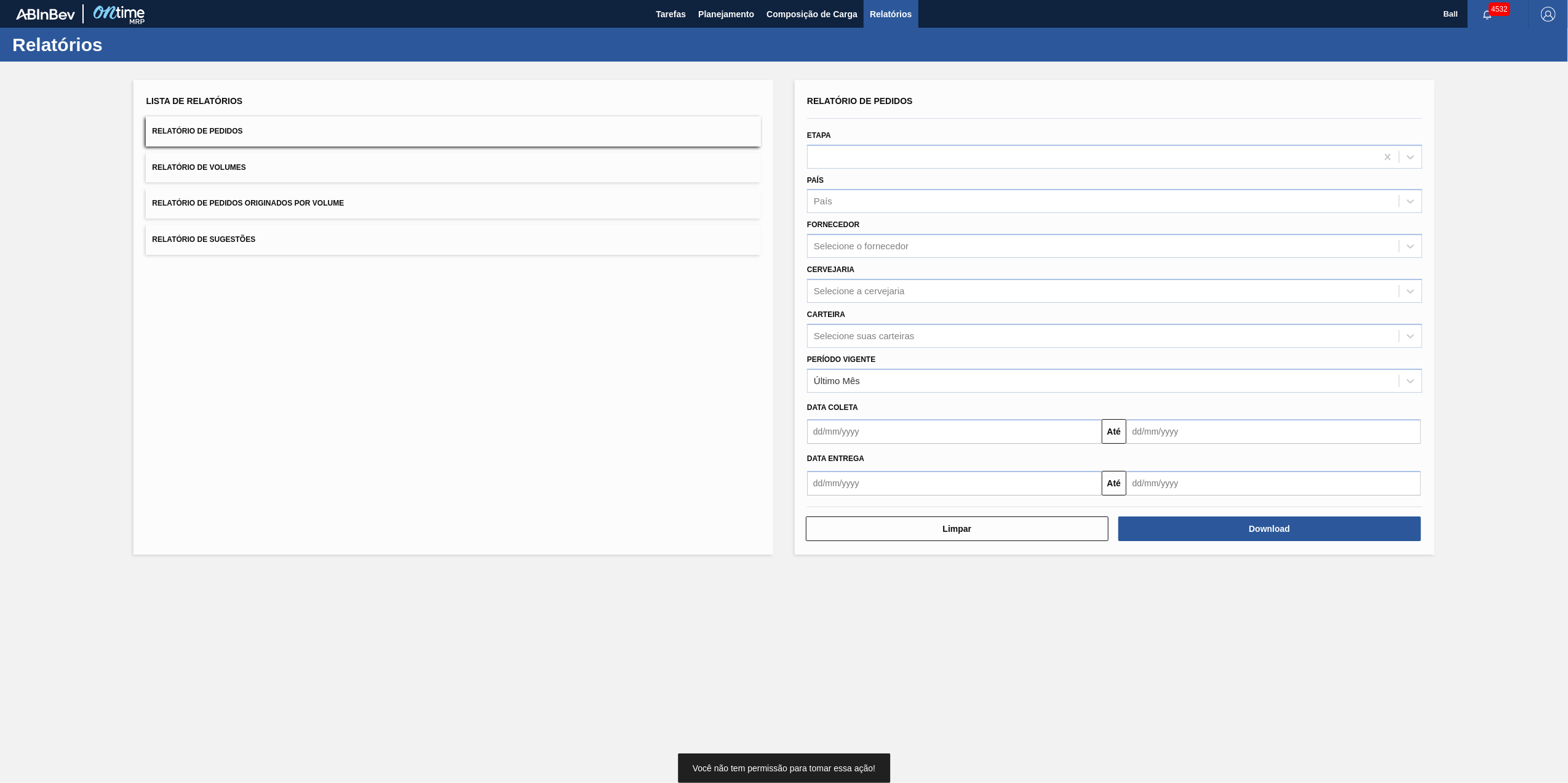
click at [308, 177] on button "Relatório de Volumes" at bounding box center [453, 167] width 615 height 30
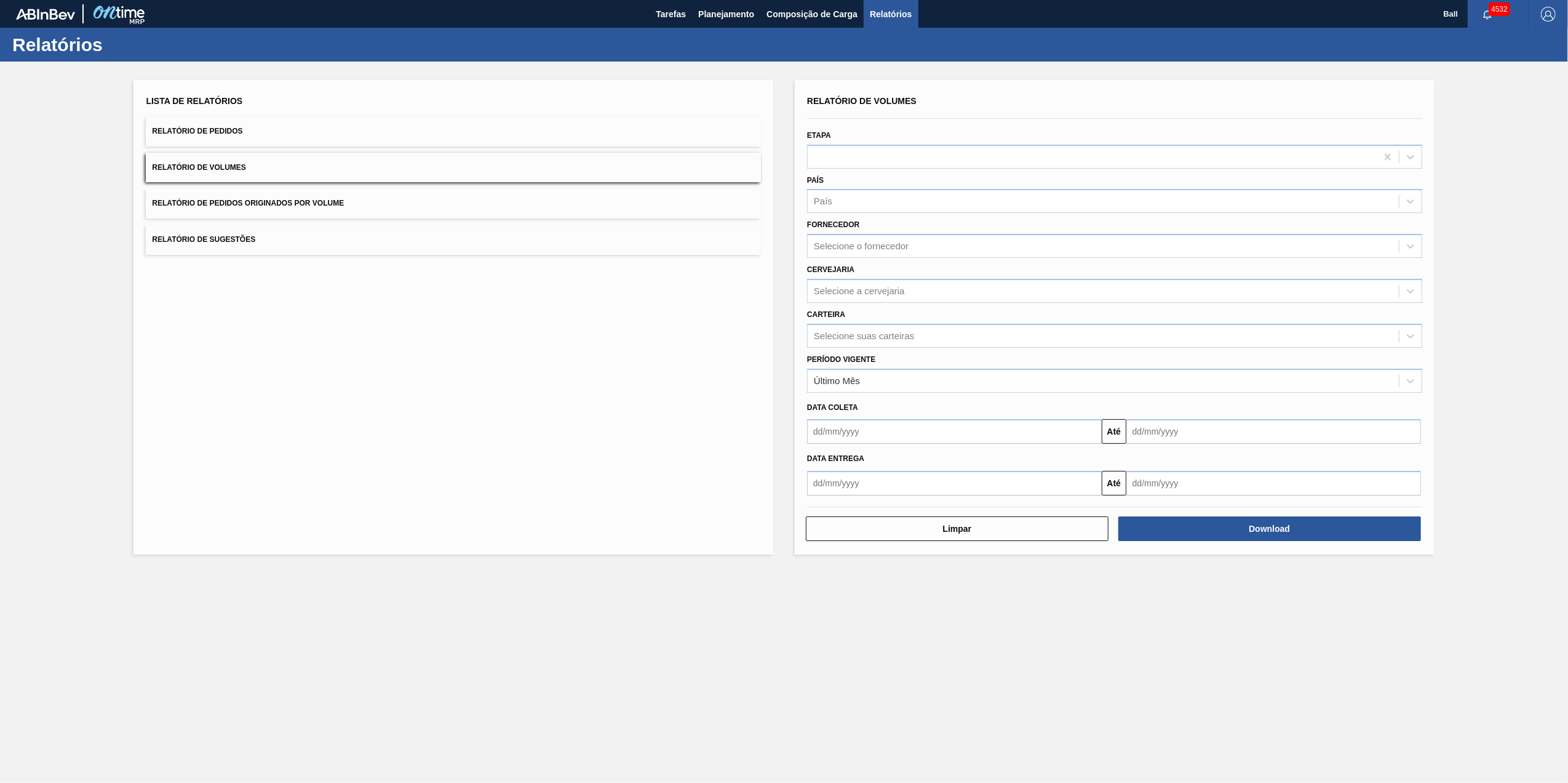
click at [252, 136] on button "Relatório de Pedidos" at bounding box center [453, 131] width 615 height 30
click at [903, 336] on div "Selecione suas carteiras" at bounding box center [864, 335] width 101 height 10
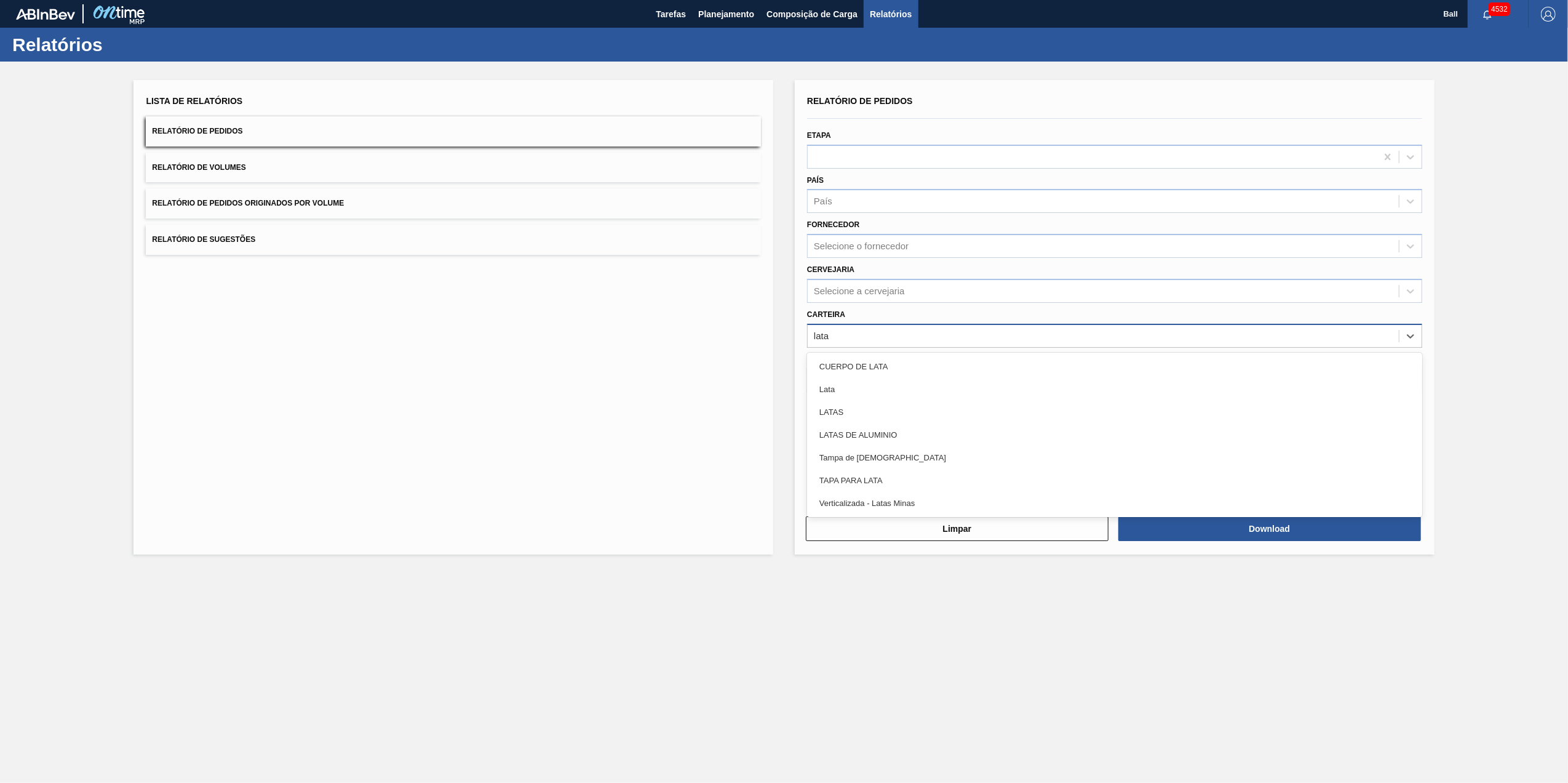
type input "latas"
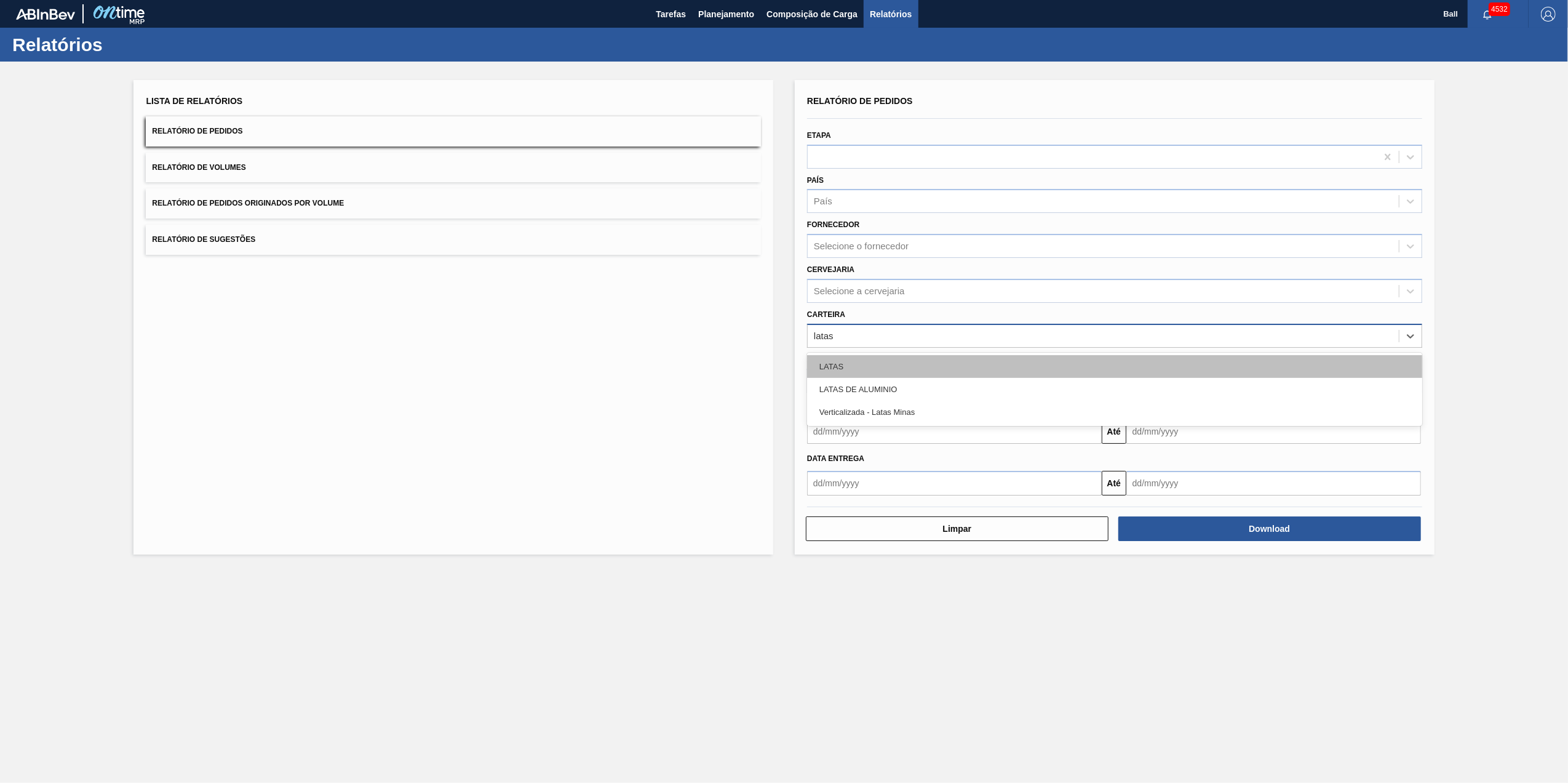
click at [868, 362] on div "LATAS" at bounding box center [1115, 366] width 615 height 23
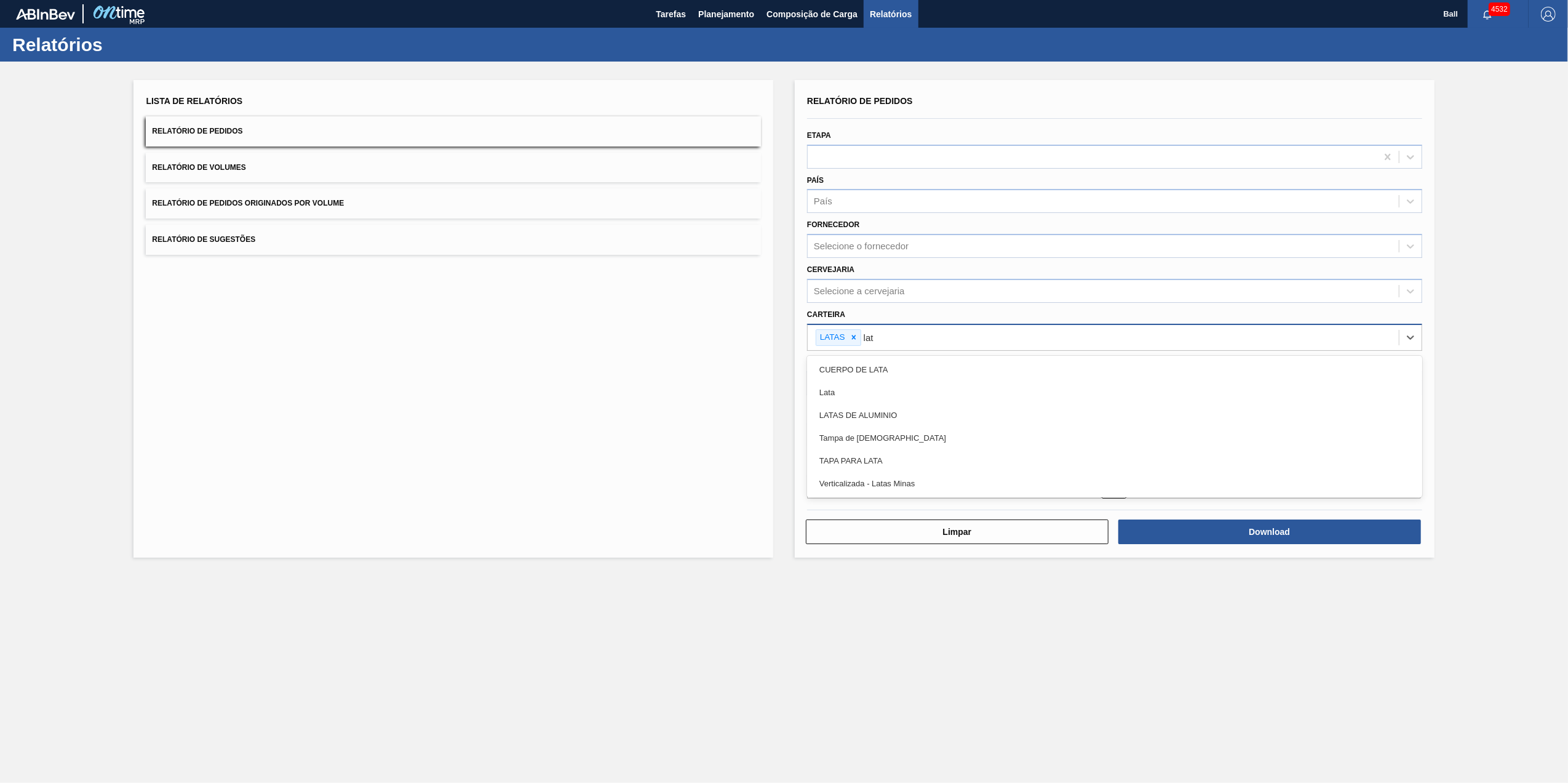
type input "lata"
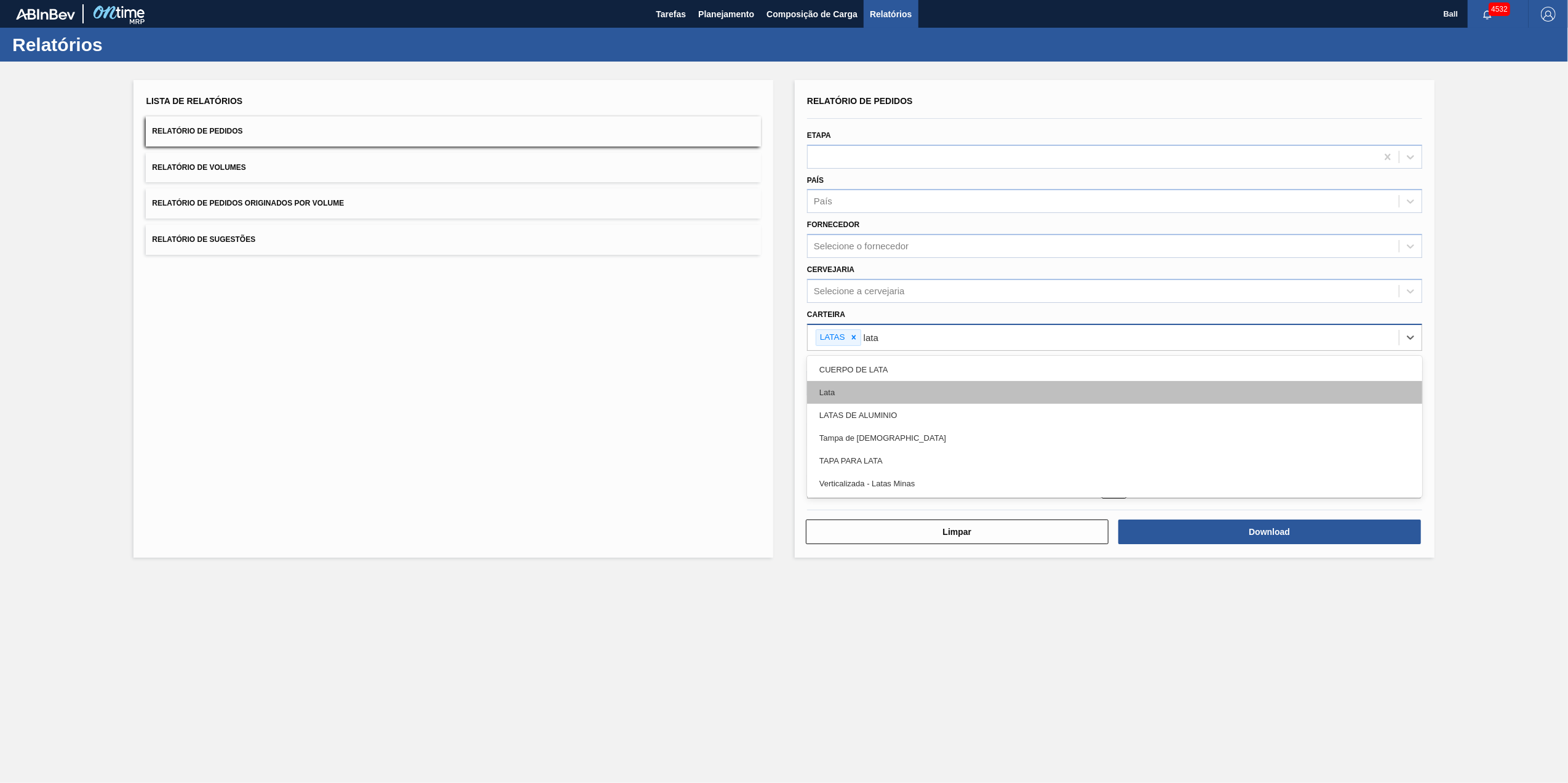
click at [839, 382] on div "Lata" at bounding box center [1115, 392] width 615 height 23
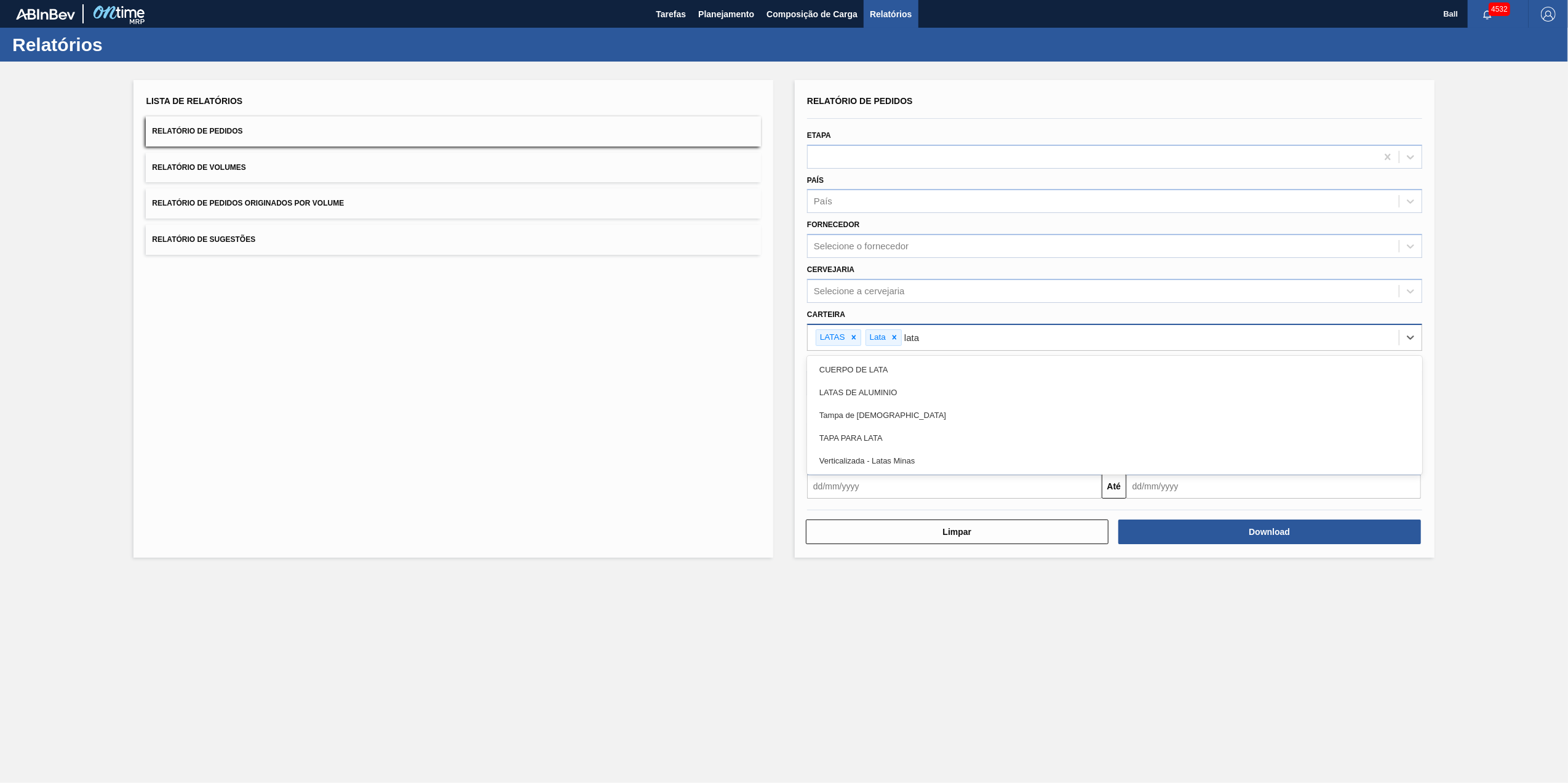
type input "latas"
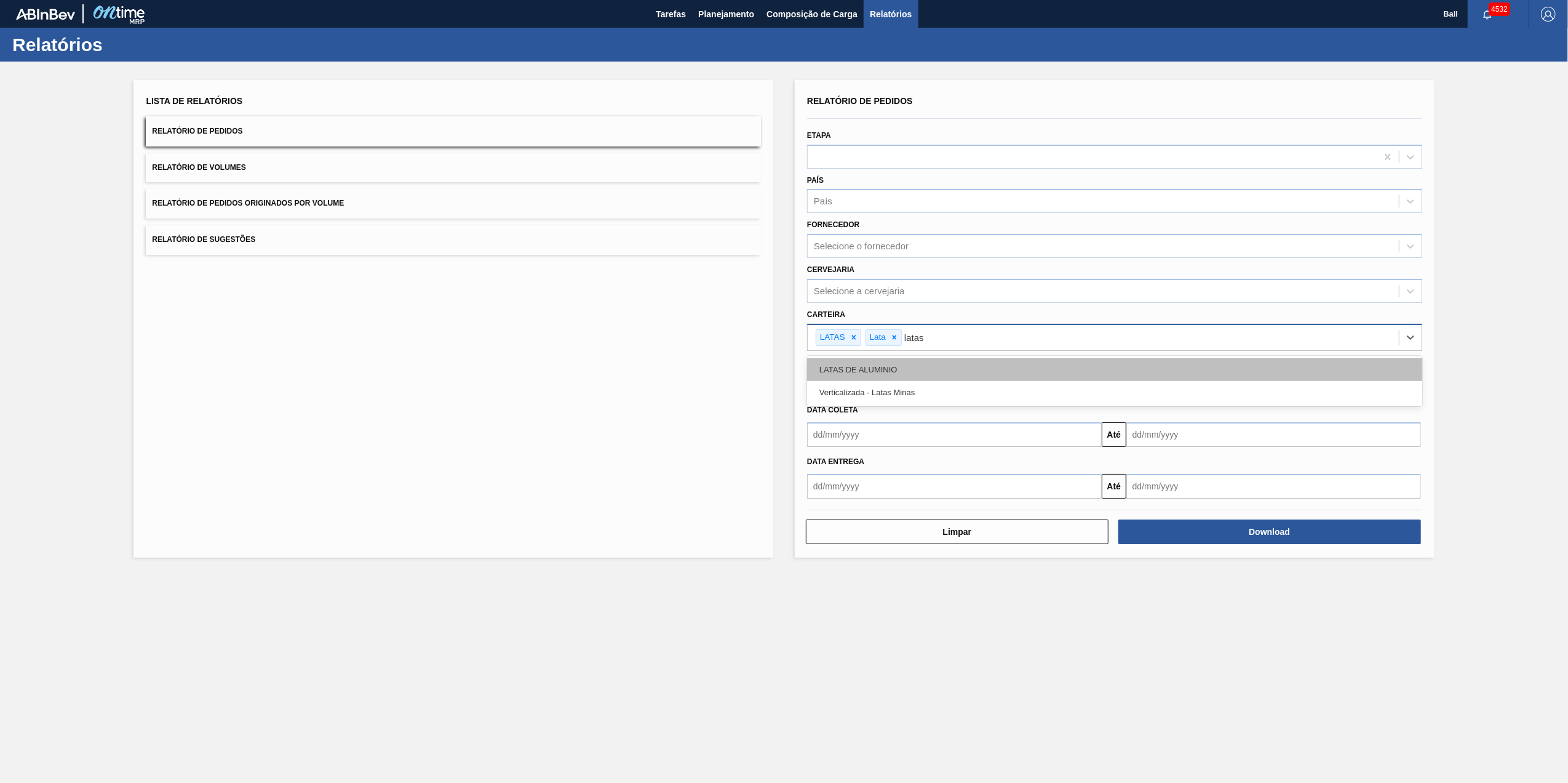
click at [857, 366] on div "LATAS DE ALUMINIO" at bounding box center [1115, 369] width 615 height 23
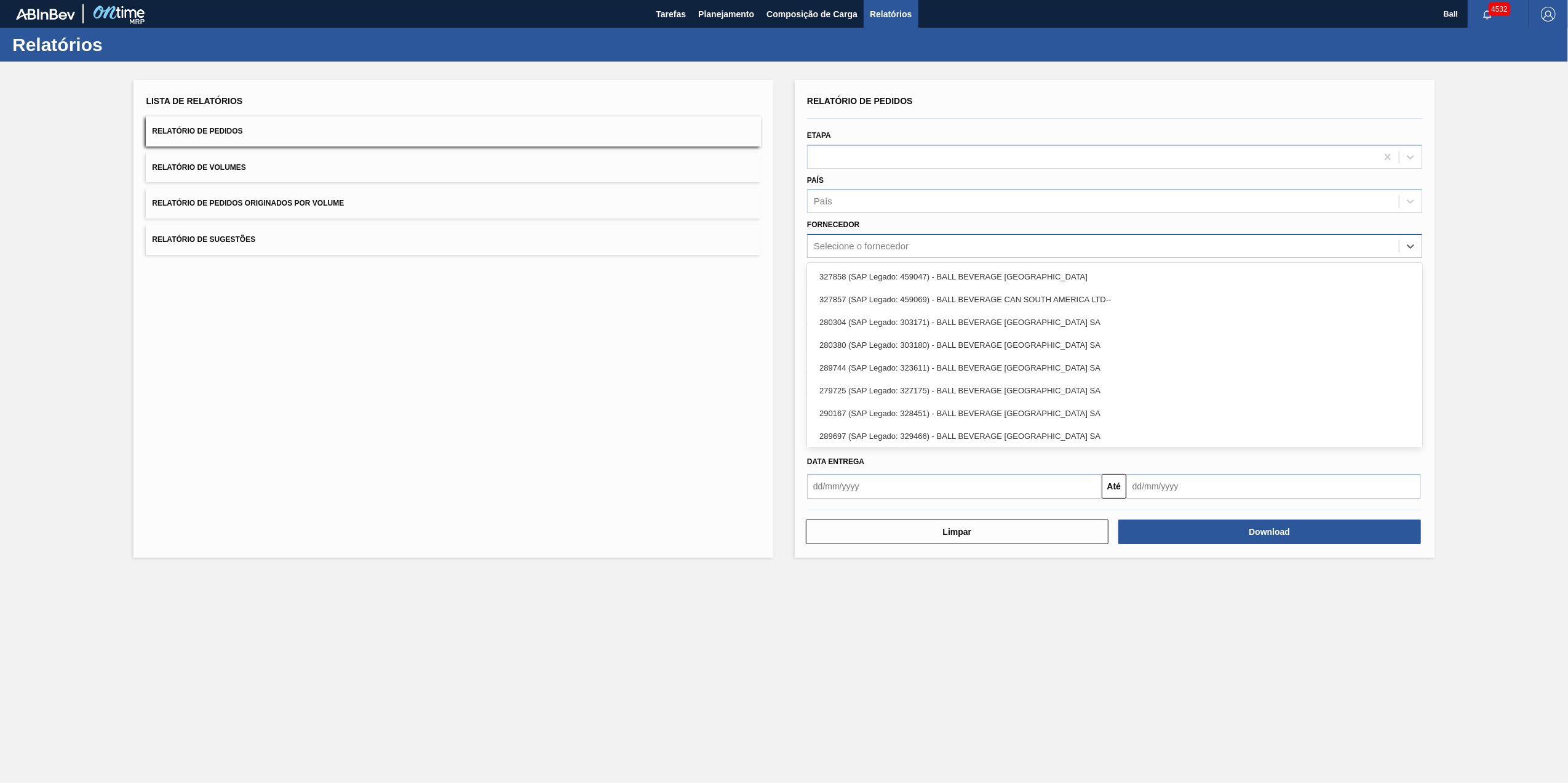
click at [881, 235] on div "Selecione o fornecedor" at bounding box center [1115, 246] width 615 height 24
type input "agu"
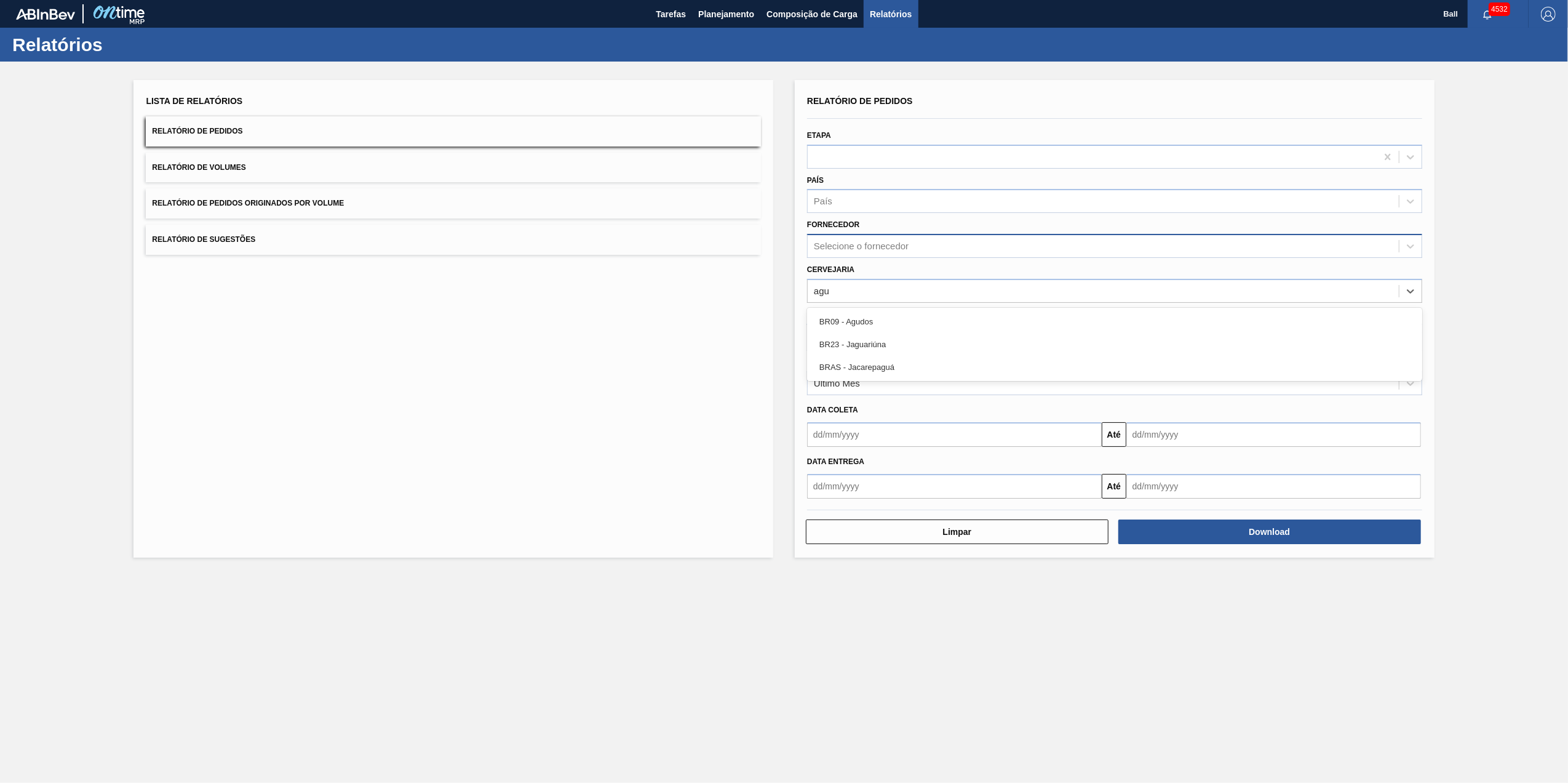
type input "agud"
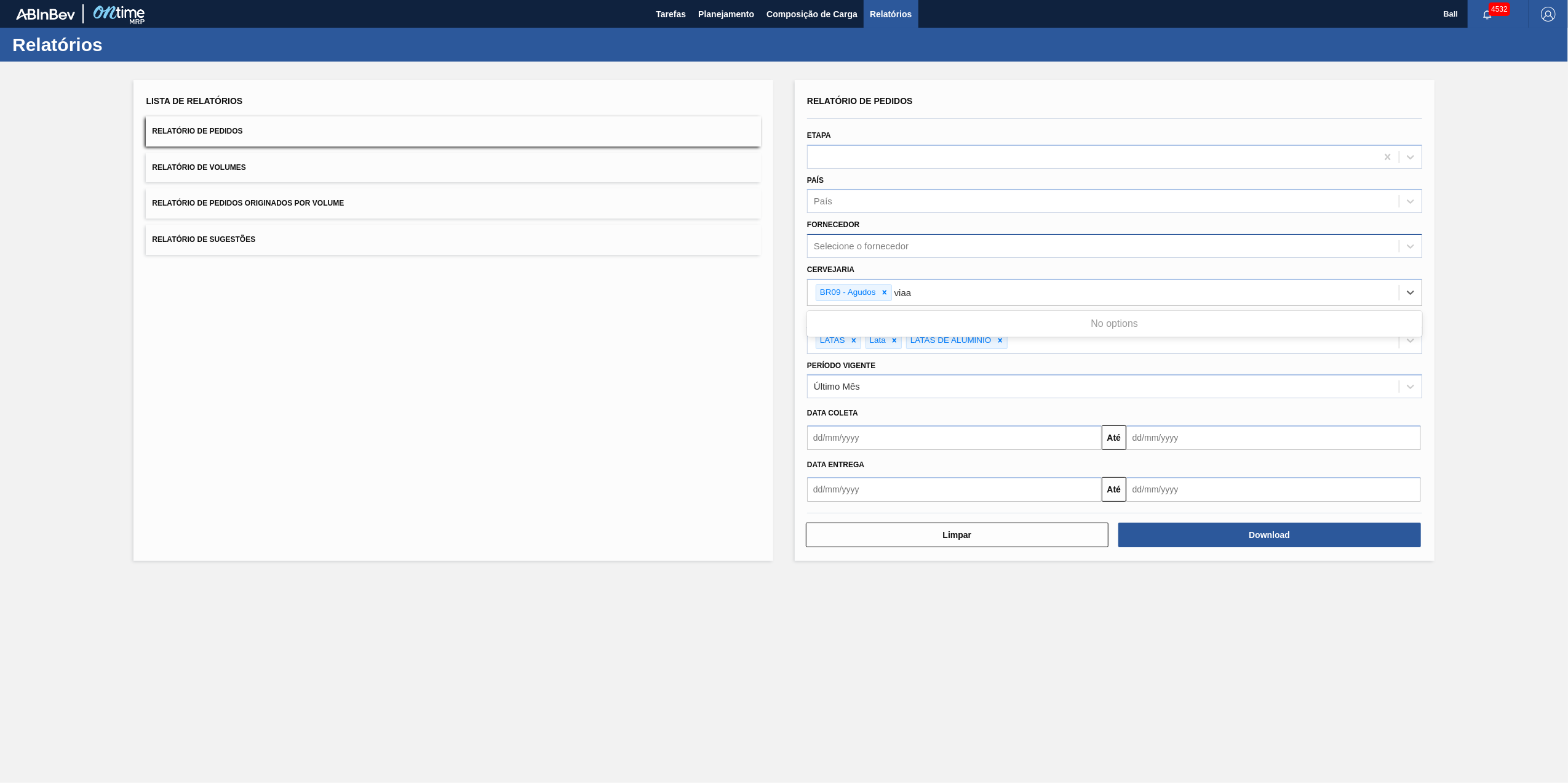
type input "via"
type input "lages"
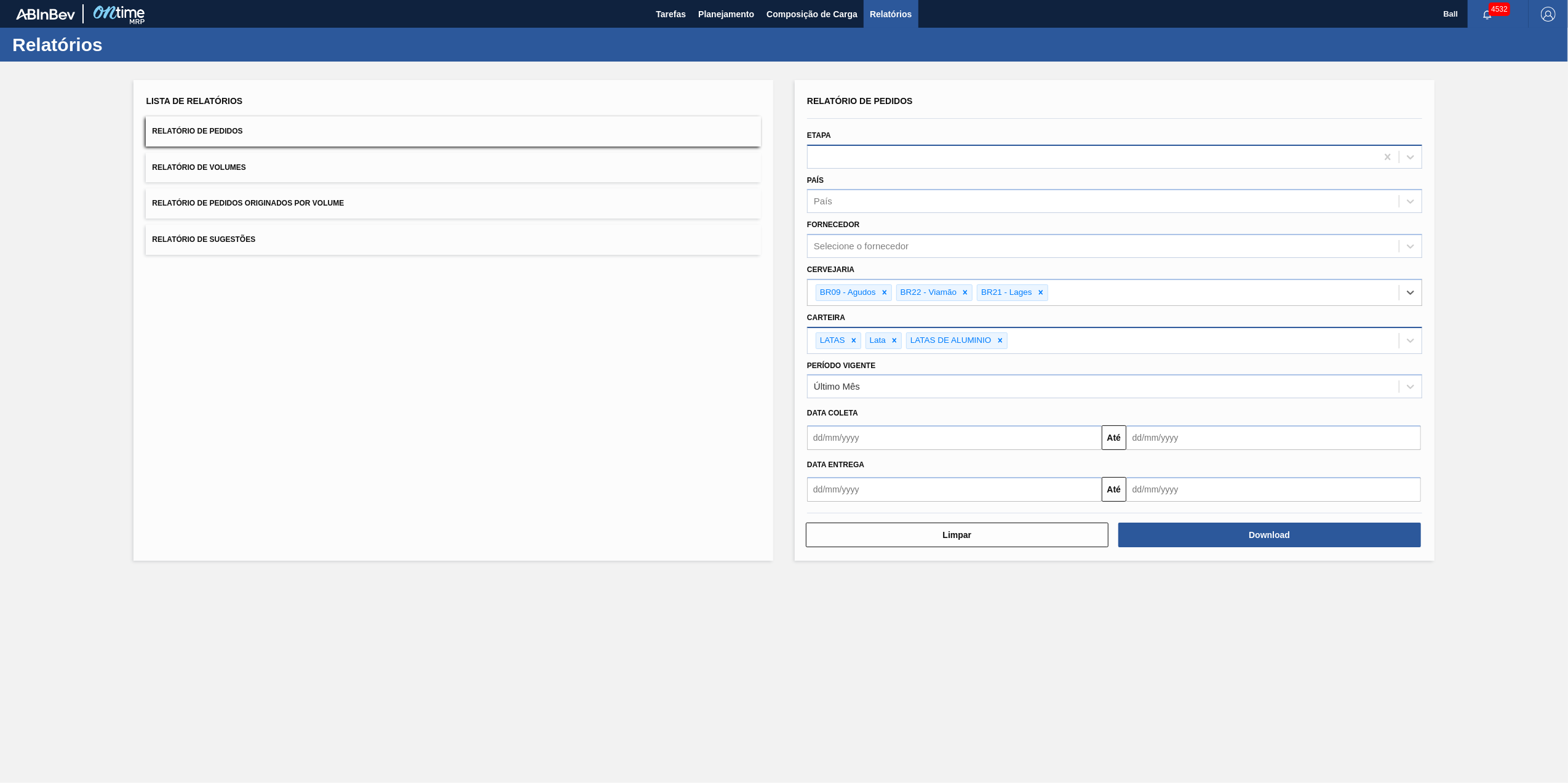
click at [857, 145] on div at bounding box center [1115, 157] width 615 height 24
click at [1043, 487] on button "Download" at bounding box center [1270, 535] width 303 height 25
